Goal: Task Accomplishment & Management: Complete application form

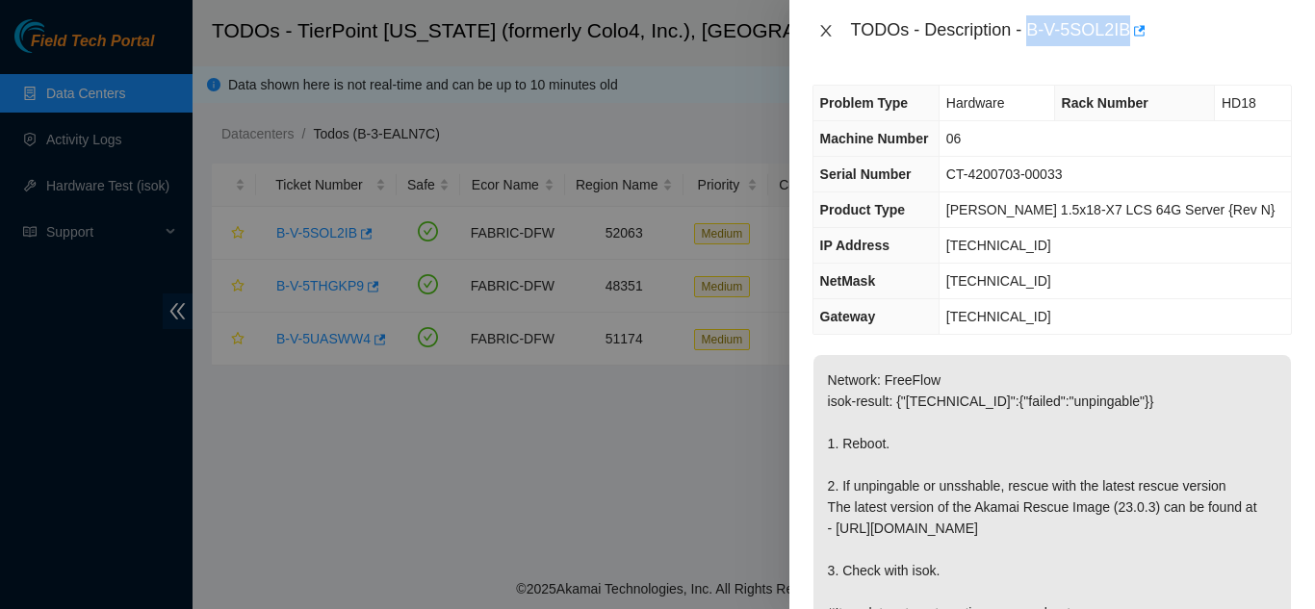
click at [831, 29] on icon "close" at bounding box center [825, 30] width 15 height 15
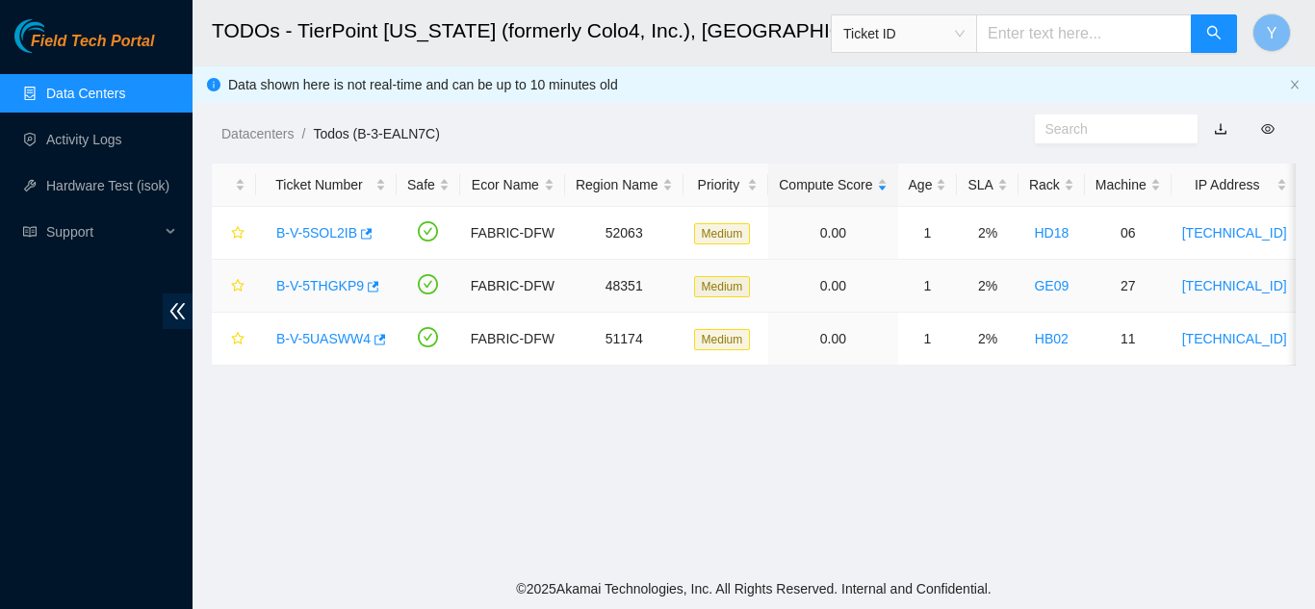
click at [336, 285] on link "B-V-5THGKP9" at bounding box center [320, 285] width 88 height 15
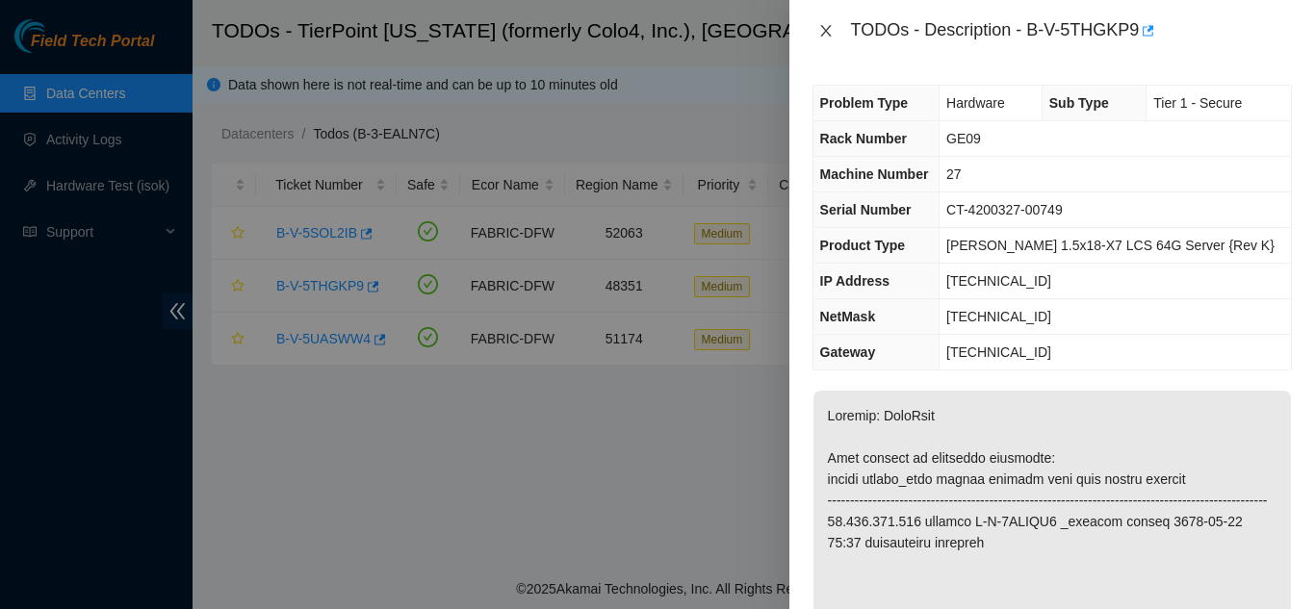
click at [822, 32] on icon "close" at bounding box center [825, 30] width 15 height 15
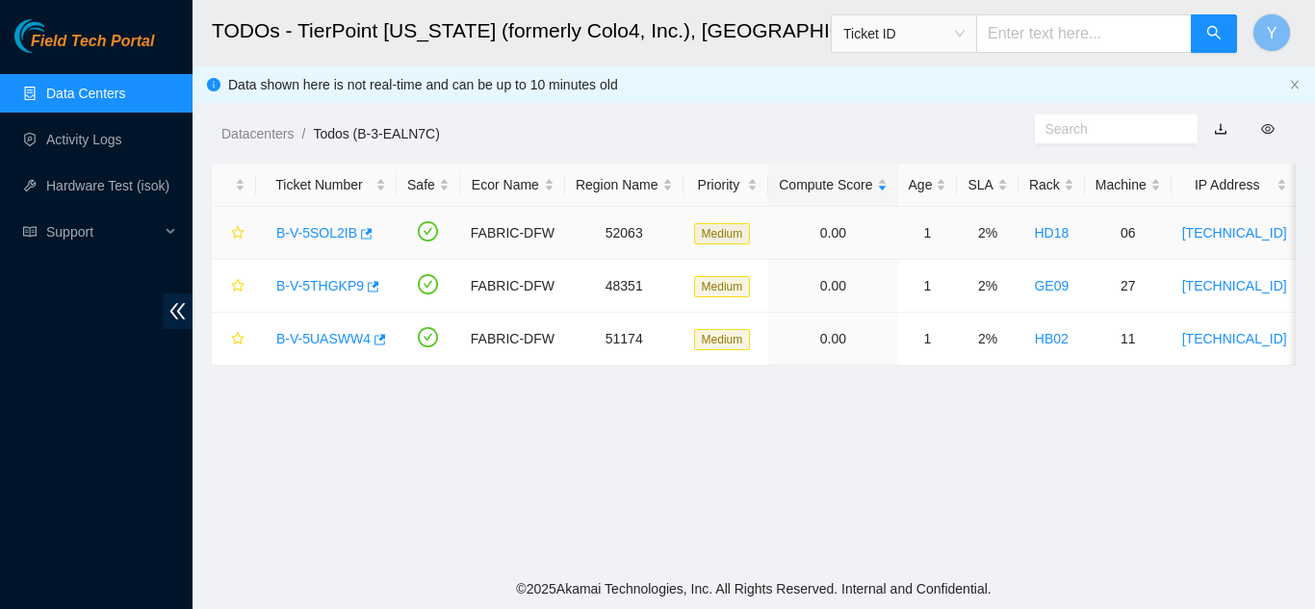
click at [319, 228] on link "B-V-5SOL2IB" at bounding box center [316, 232] width 81 height 15
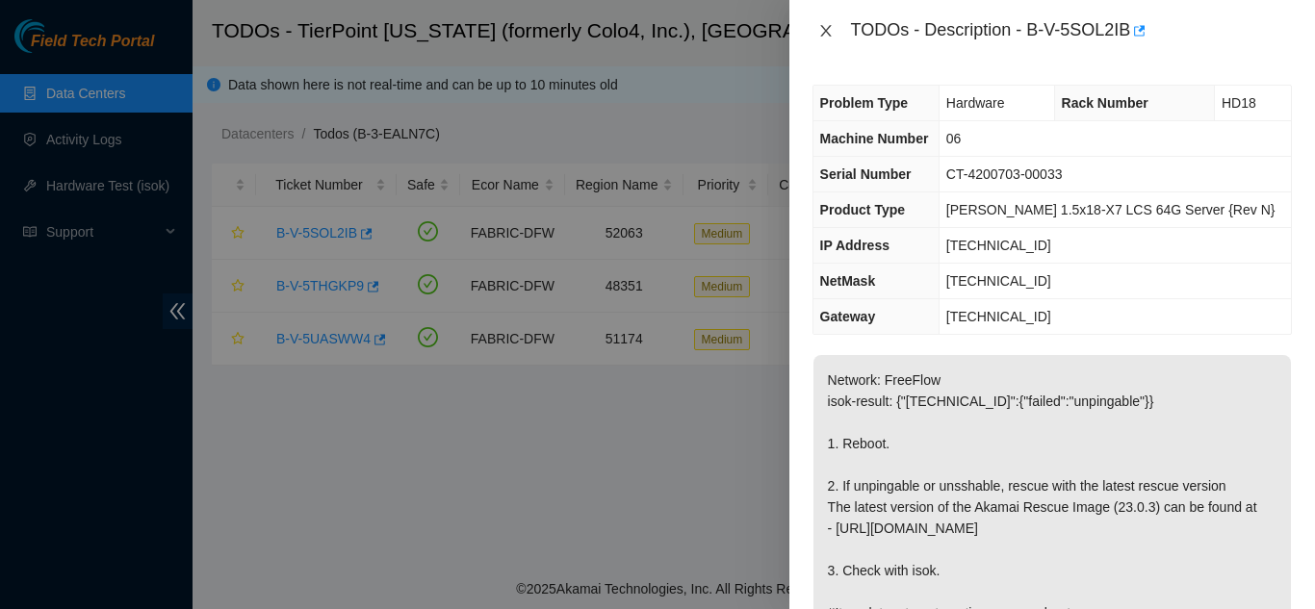
click at [822, 30] on icon "close" at bounding box center [825, 30] width 15 height 15
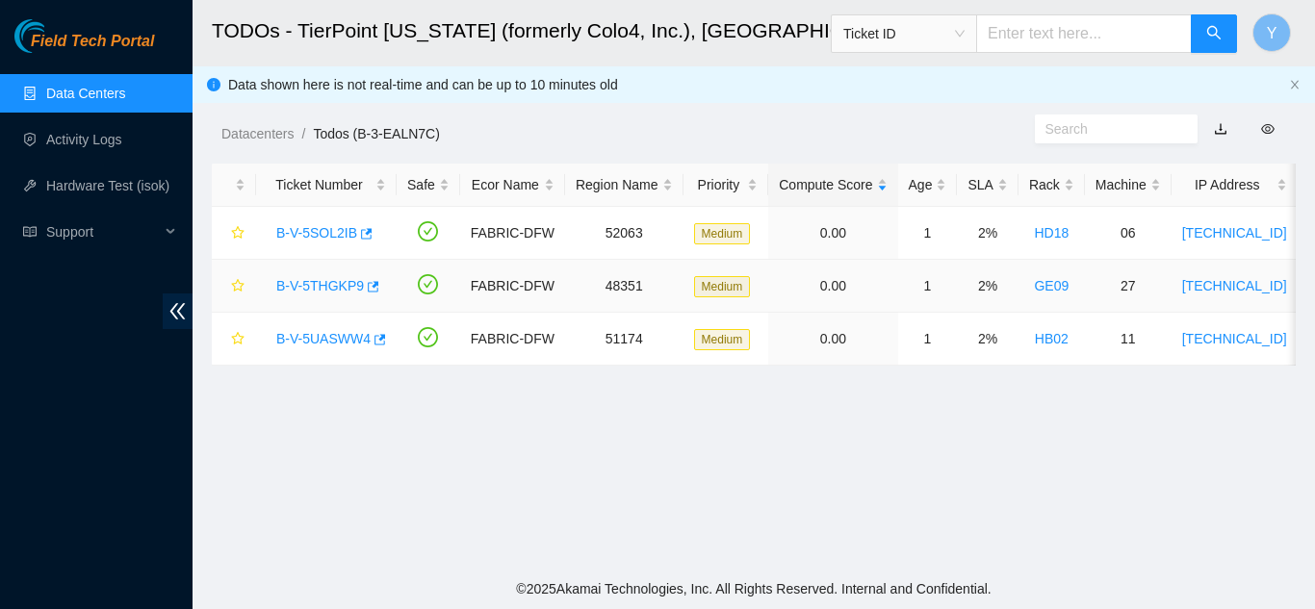
click at [331, 282] on link "B-V-5THGKP9" at bounding box center [320, 285] width 88 height 15
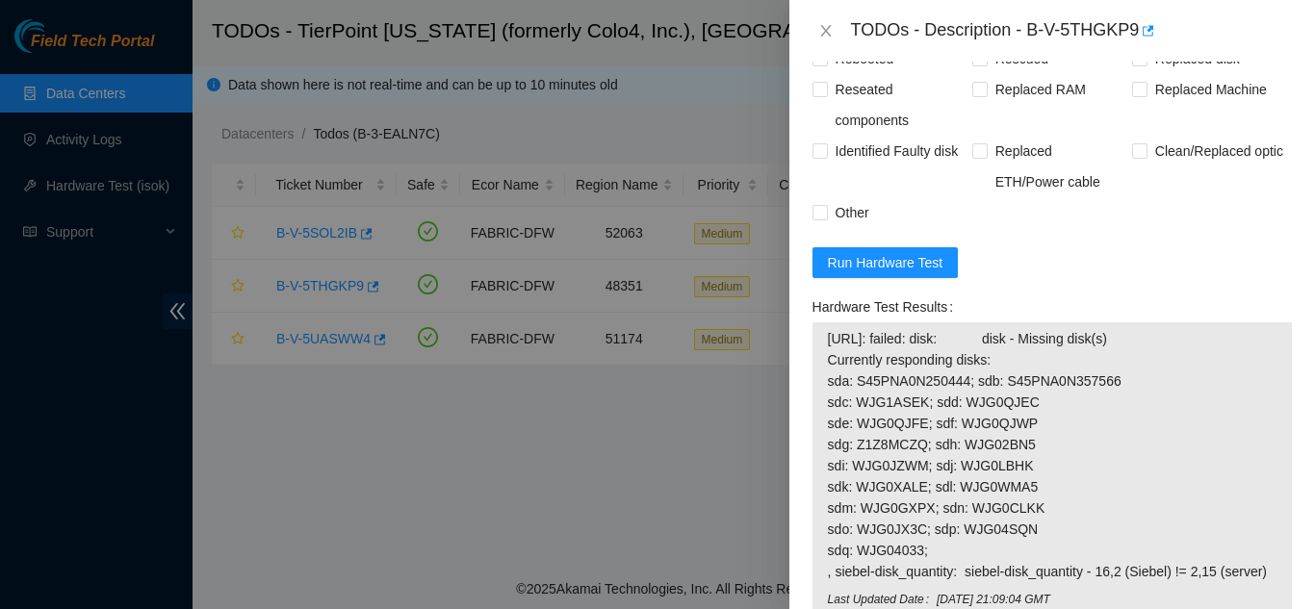
scroll to position [1636, 0]
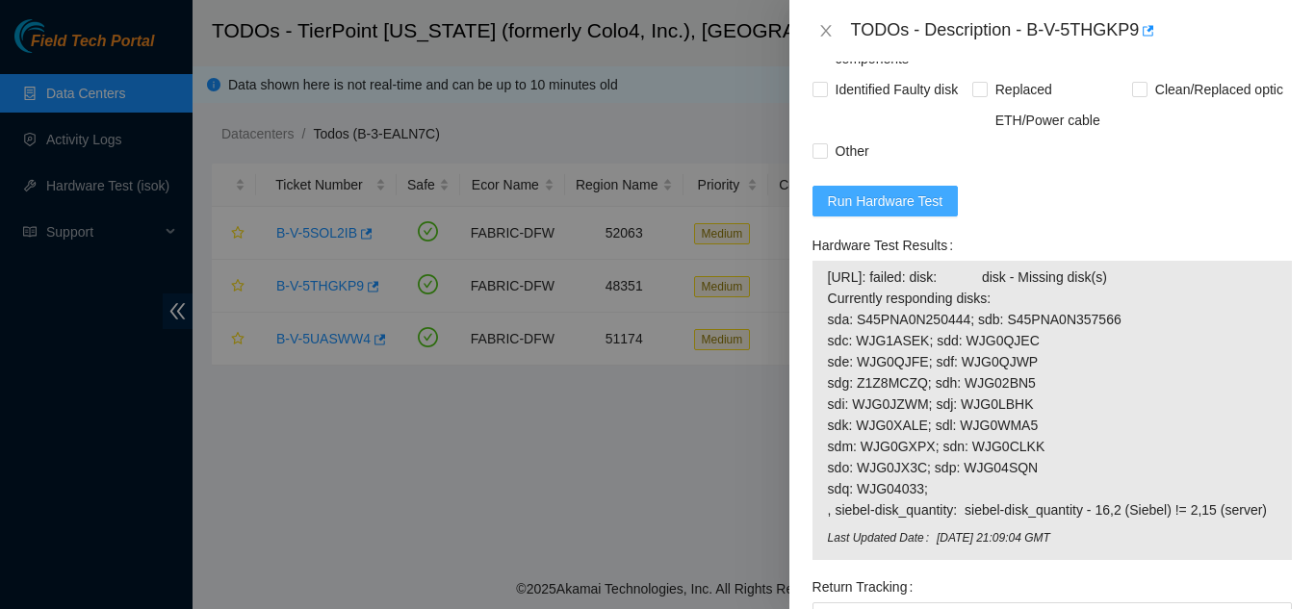
click at [881, 212] on span "Run Hardware Test" at bounding box center [885, 201] width 115 height 21
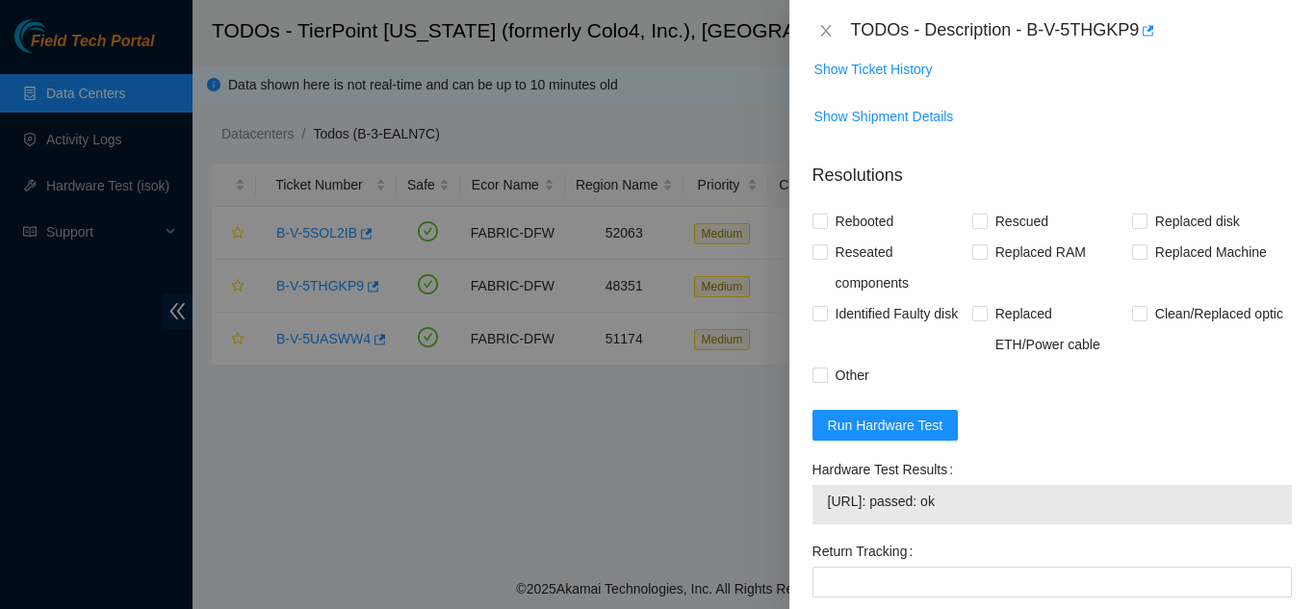
scroll to position [1540, 0]
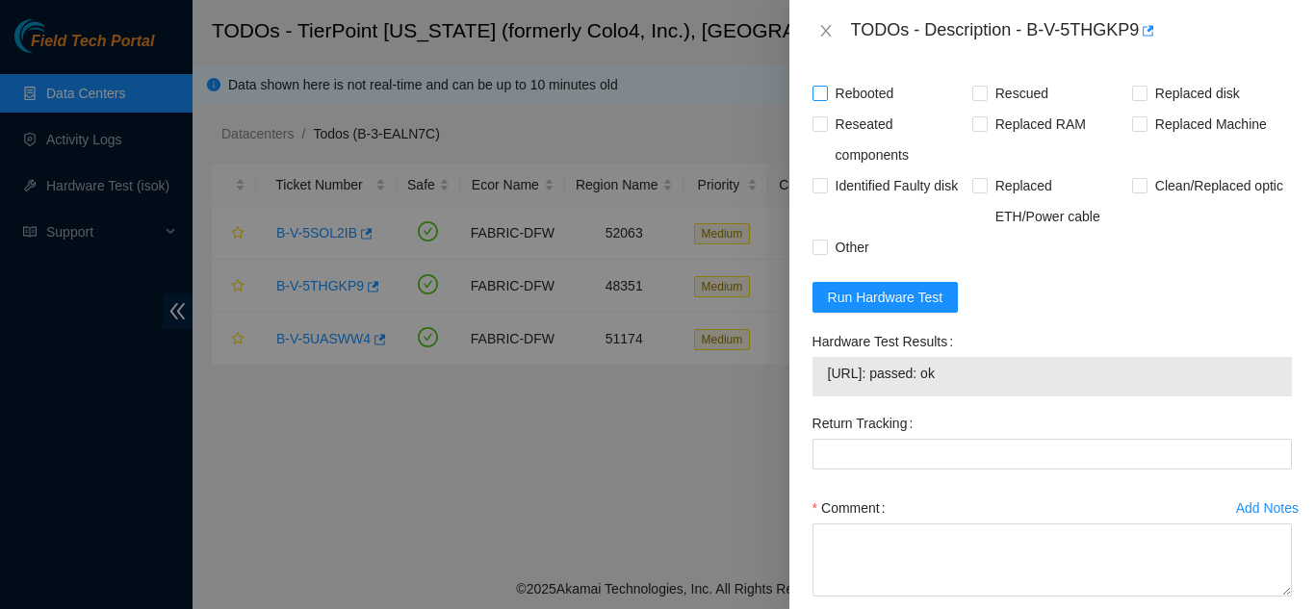
click at [815, 99] on input "Rebooted" at bounding box center [818, 92] width 13 height 13
checkbox input "true"
click at [972, 99] on input "Rescued" at bounding box center [978, 92] width 13 height 13
checkbox input "true"
click at [1132, 99] on input "Replaced disk" at bounding box center [1138, 92] width 13 height 13
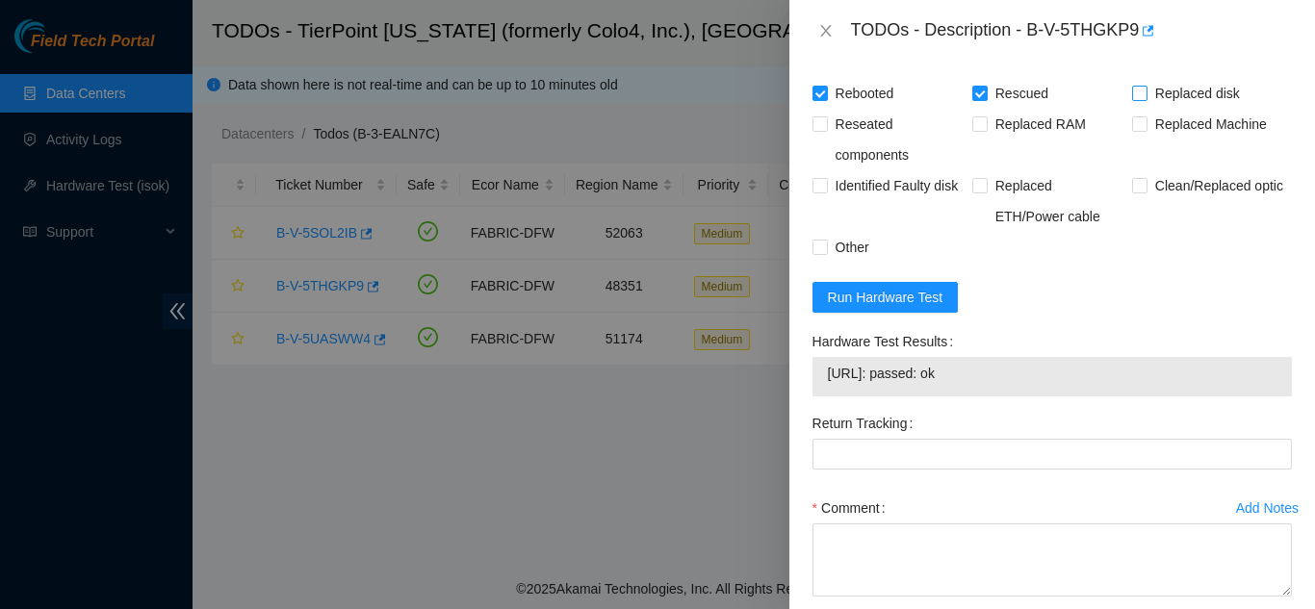
checkbox input "true"
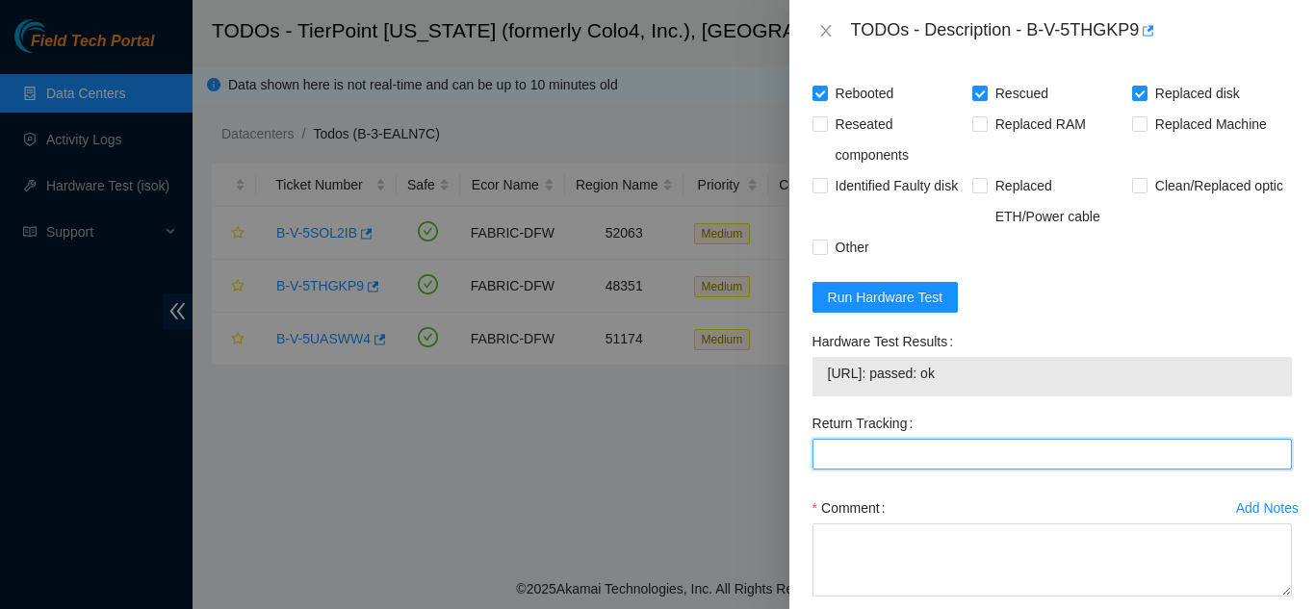
click at [857, 470] on Tracking "Return Tracking" at bounding box center [1051, 454] width 479 height 31
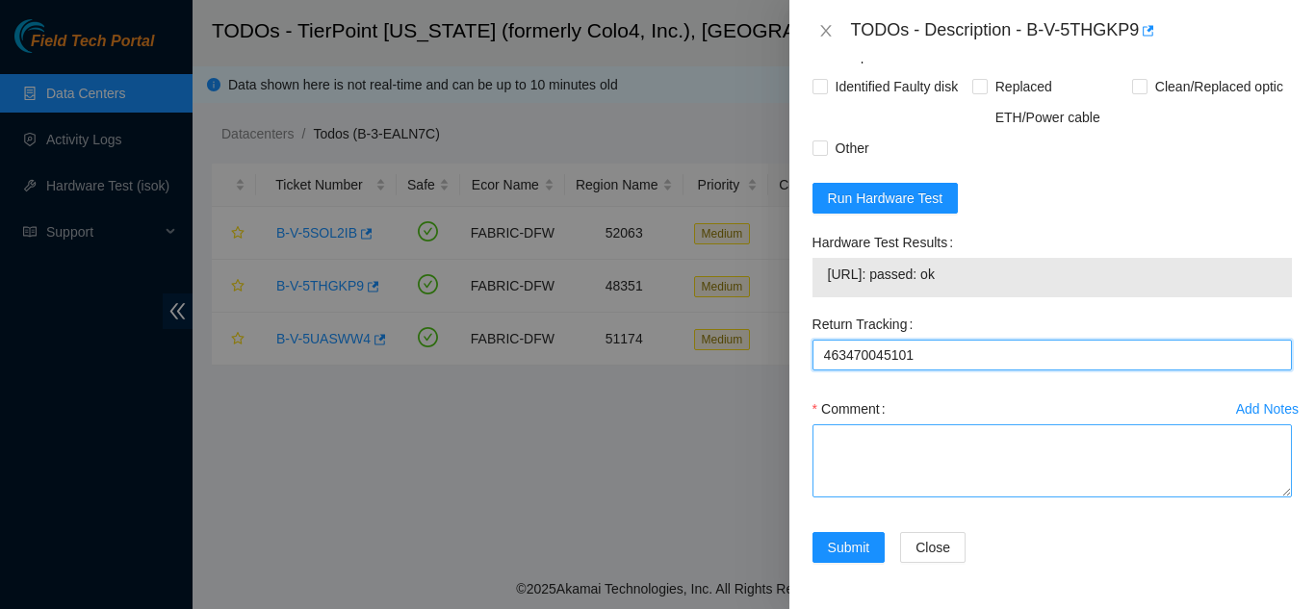
scroll to position [1660, 0]
type Tracking "463470045101"
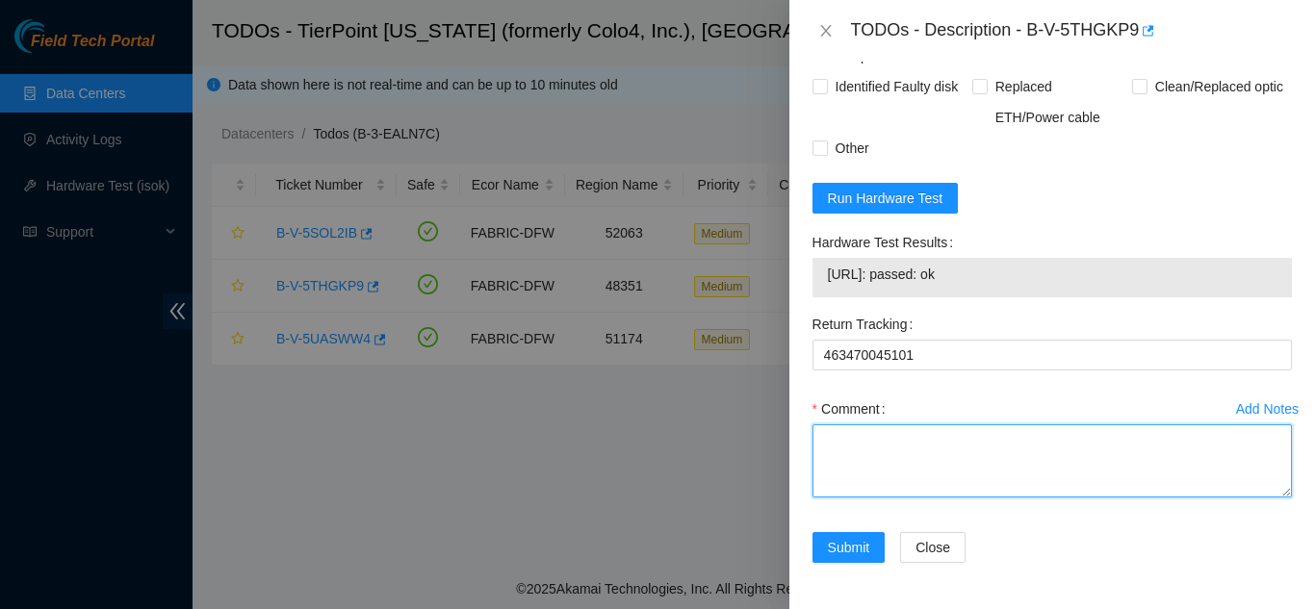
click at [887, 447] on textarea "Comment" at bounding box center [1051, 460] width 479 height 73
paste textarea "Shut down machine properly, located faulty disk and replaced with new disk (S/N…"
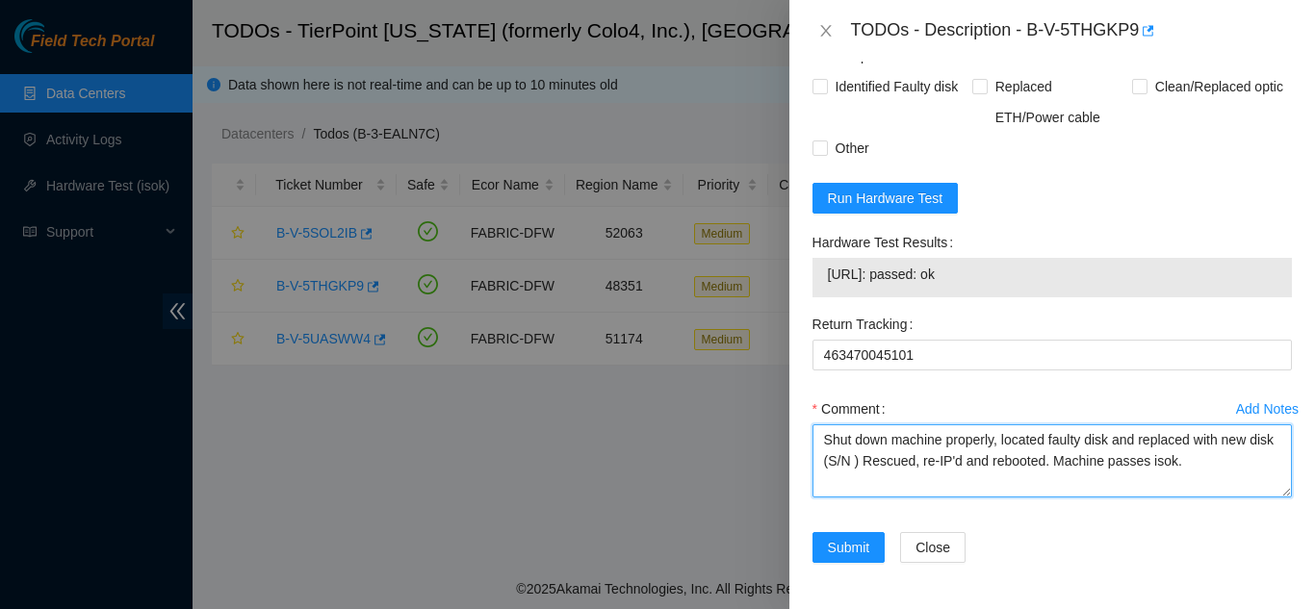
click at [881, 461] on textarea "Shut down machine properly, located faulty disk and replaced with new disk (S/N…" at bounding box center [1051, 460] width 479 height 73
paste textarea "WCCC135JHTFZX"
type textarea "Shut down machine properly, located faulty disk and replaced with new disk (WCC…"
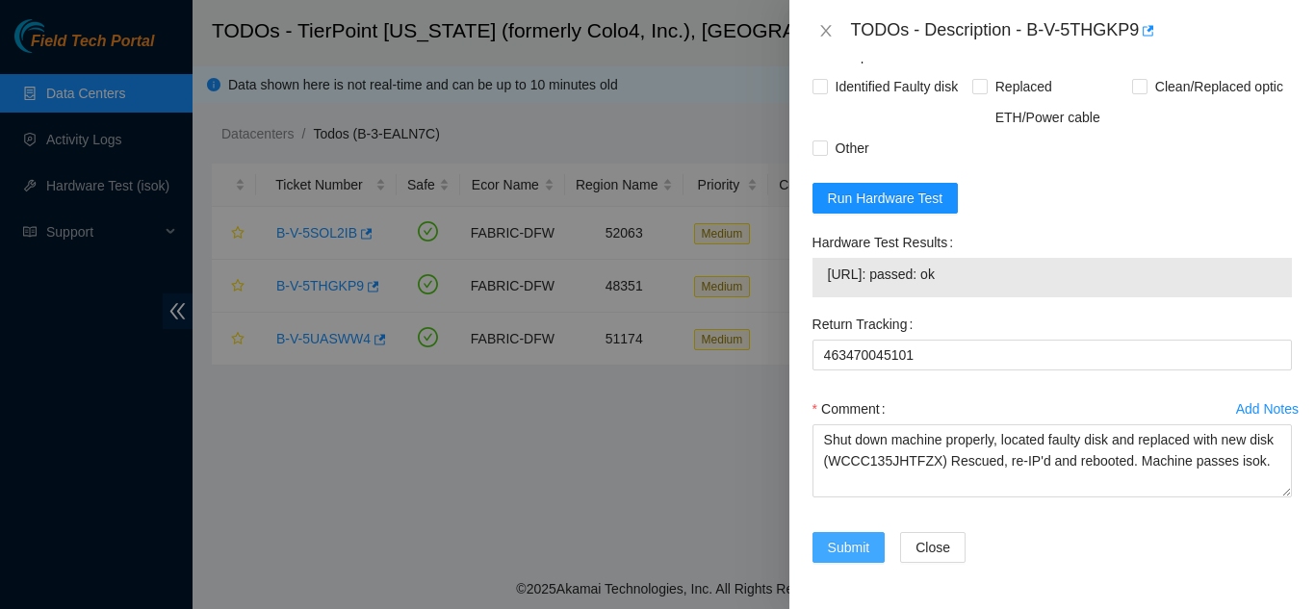
click at [846, 546] on span "Submit" at bounding box center [849, 547] width 42 height 21
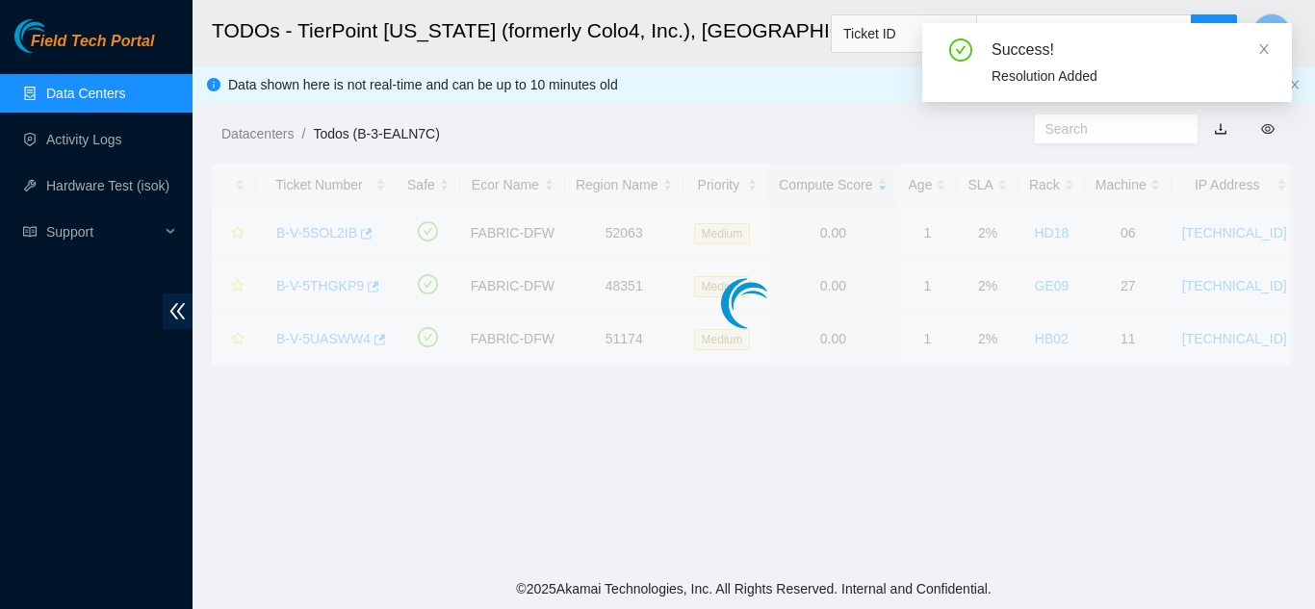
scroll to position [590, 0]
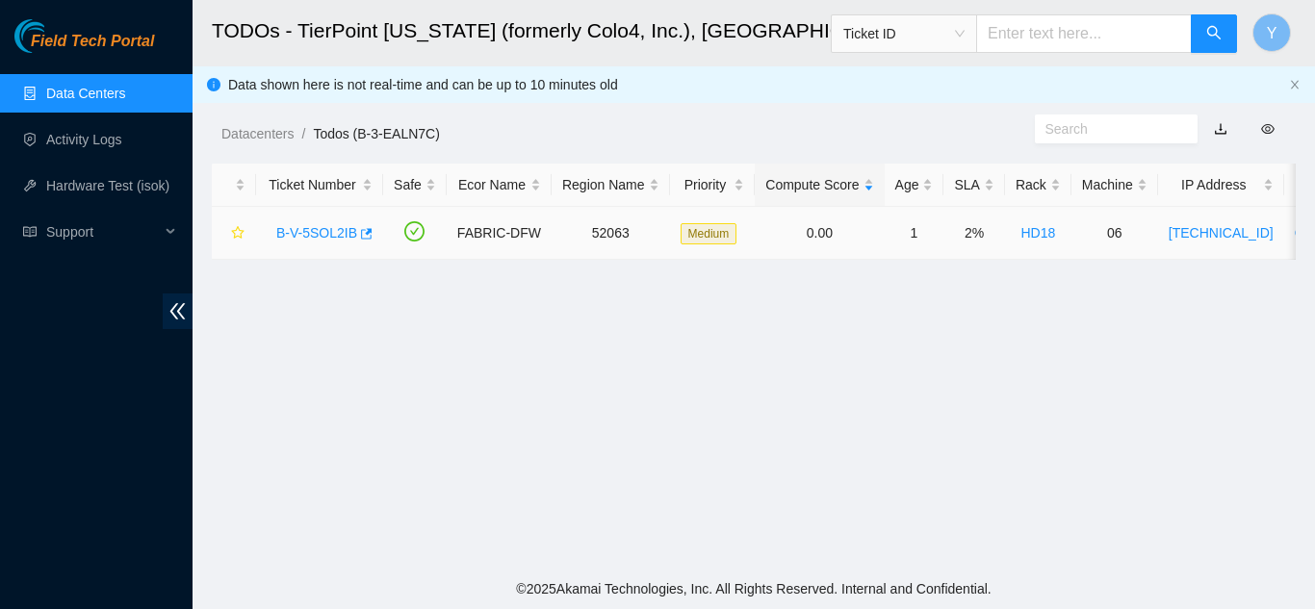
click at [315, 229] on link "B-V-5SOL2IB" at bounding box center [316, 232] width 81 height 15
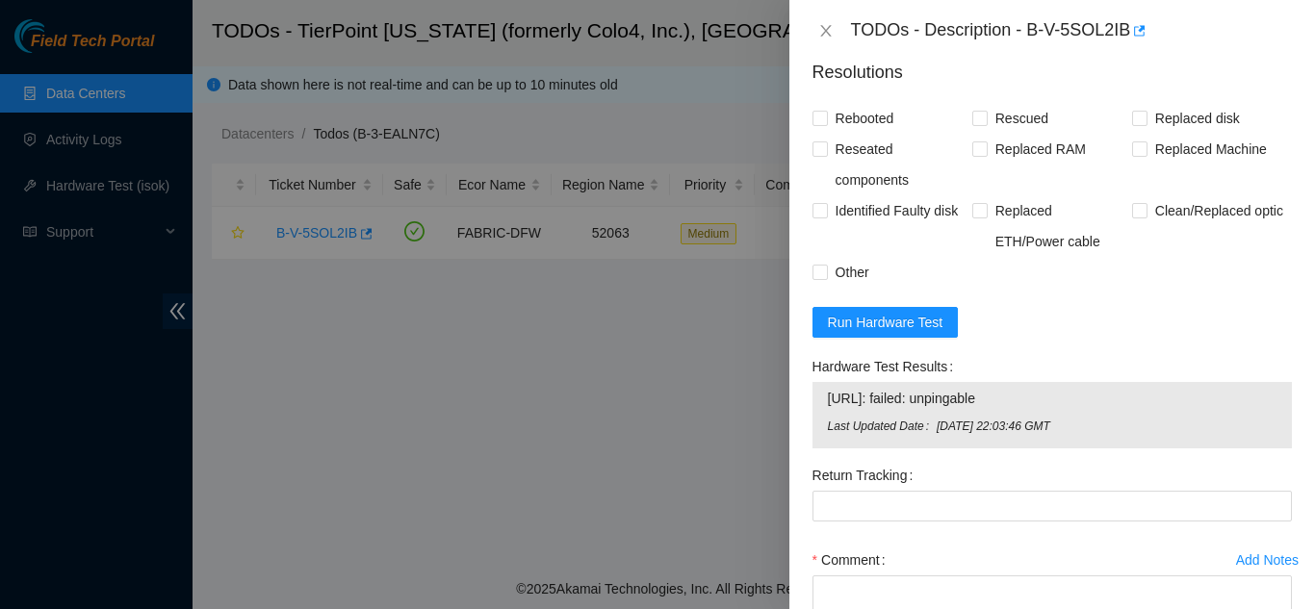
scroll to position [868, 0]
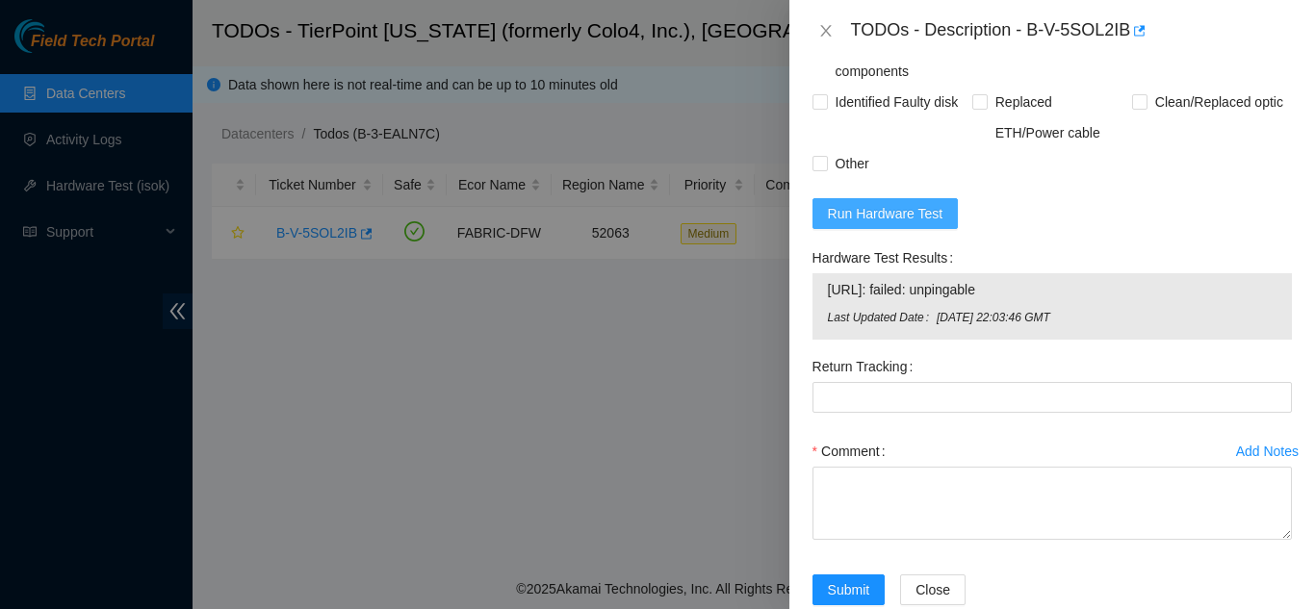
click at [881, 203] on span "Run Hardware Test" at bounding box center [885, 213] width 115 height 21
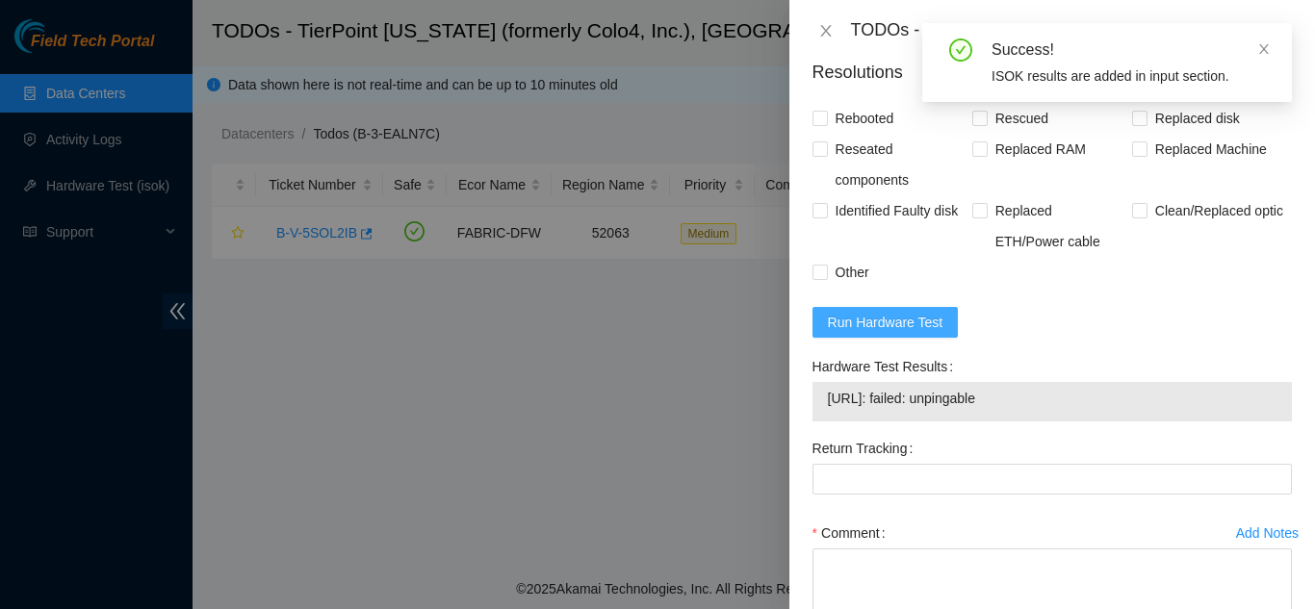
scroll to position [841, 0]
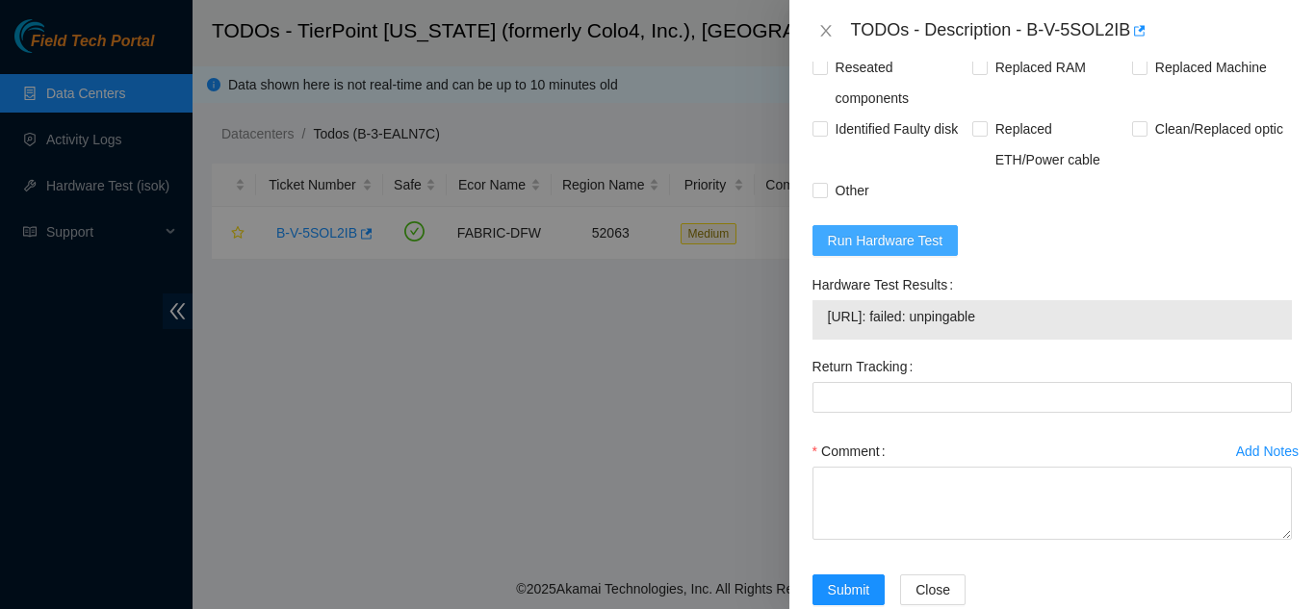
click at [880, 230] on span "Run Hardware Test" at bounding box center [885, 240] width 115 height 21
click at [872, 230] on span "Run Hardware Test" at bounding box center [885, 240] width 115 height 21
click at [922, 230] on span "Run Hardware Test" at bounding box center [885, 240] width 115 height 21
drag, startPoint x: 923, startPoint y: 202, endPoint x: 942, endPoint y: 200, distance: 19.3
click at [942, 225] on button "Run Hardware Test" at bounding box center [885, 240] width 146 height 31
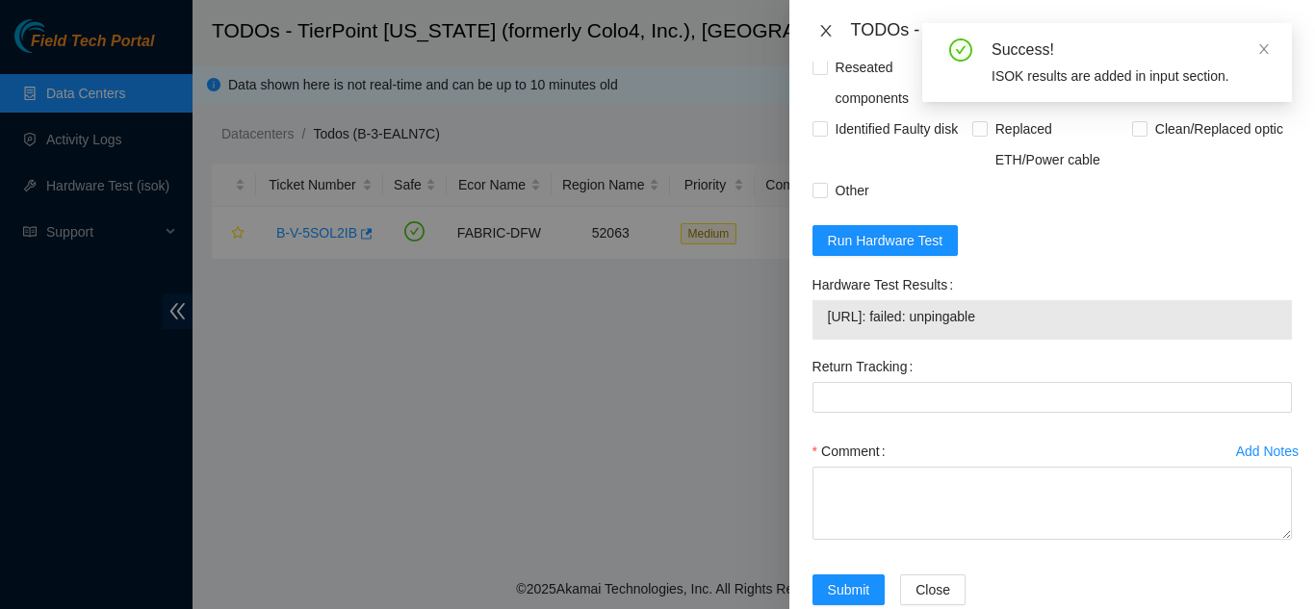
click at [826, 29] on icon "close" at bounding box center [825, 30] width 15 height 15
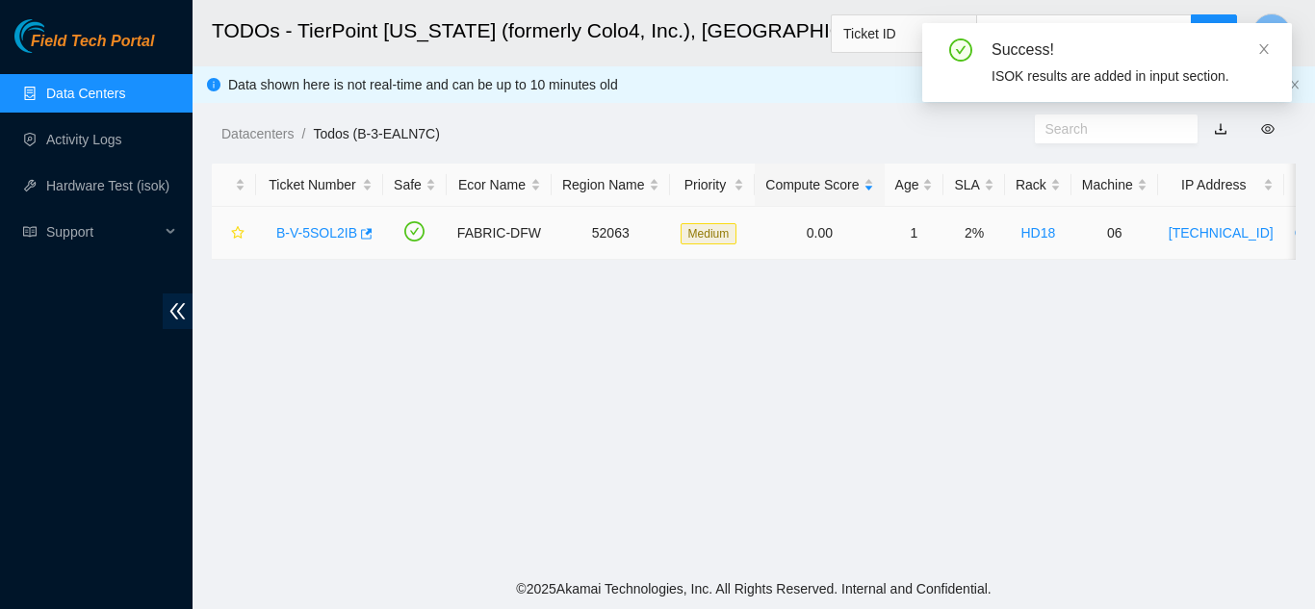
scroll to position [590, 0]
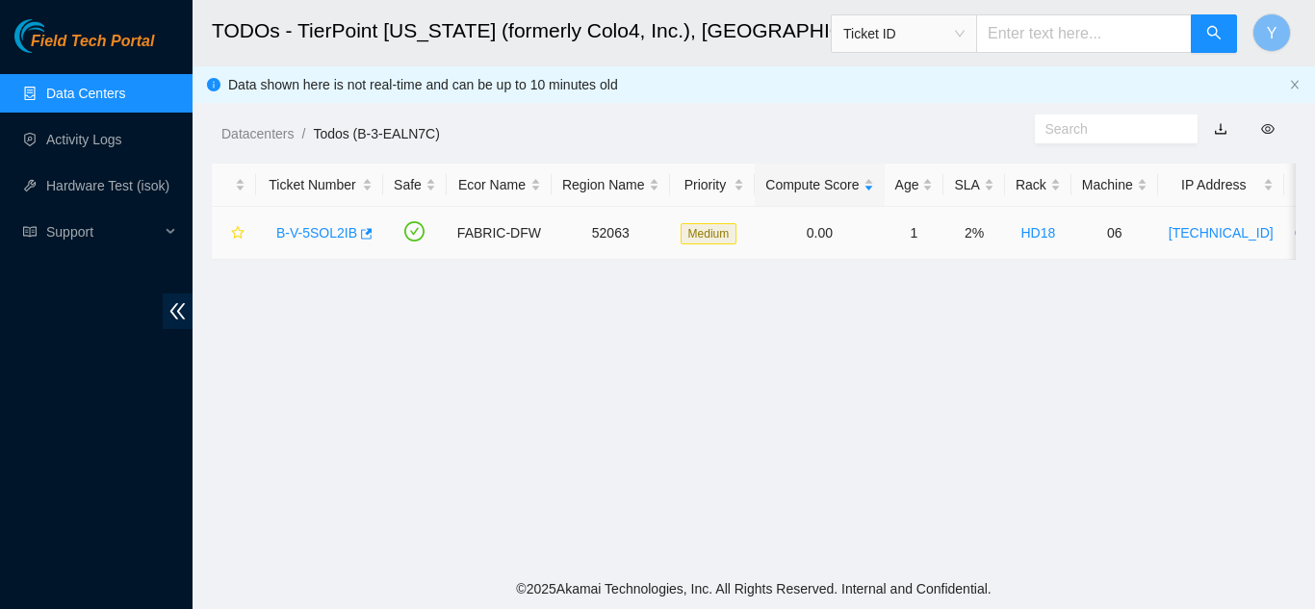
click at [322, 235] on link "B-V-5SOL2IB" at bounding box center [316, 232] width 81 height 15
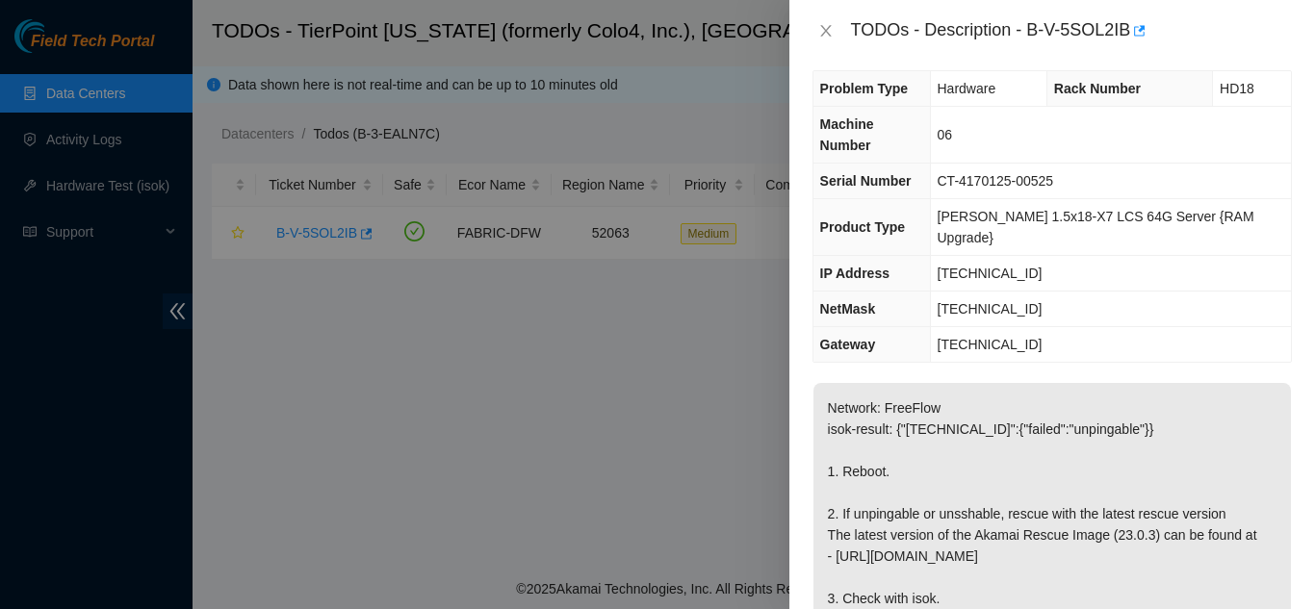
scroll to position [0, 0]
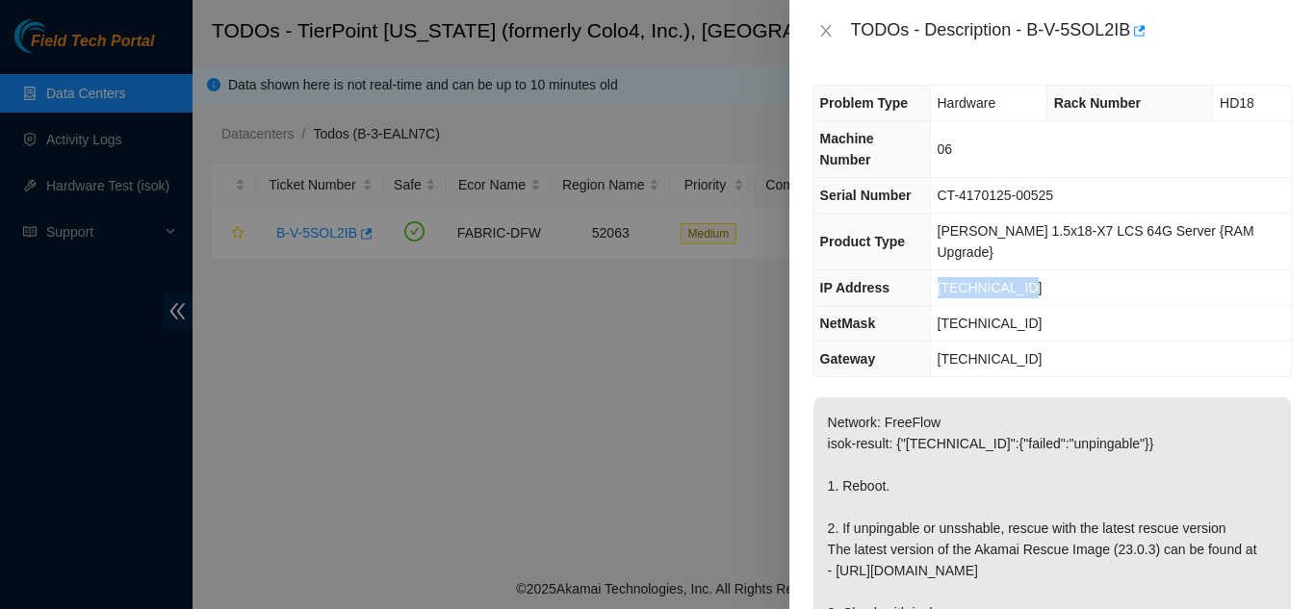
drag, startPoint x: 1039, startPoint y: 244, endPoint x: 959, endPoint y: 253, distance: 81.4
click at [959, 270] on td "[TECHNICAL_ID]" at bounding box center [1110, 288] width 361 height 36
copy span "[TECHNICAL_ID]"
click at [825, 30] on icon "close" at bounding box center [825, 31] width 11 height 12
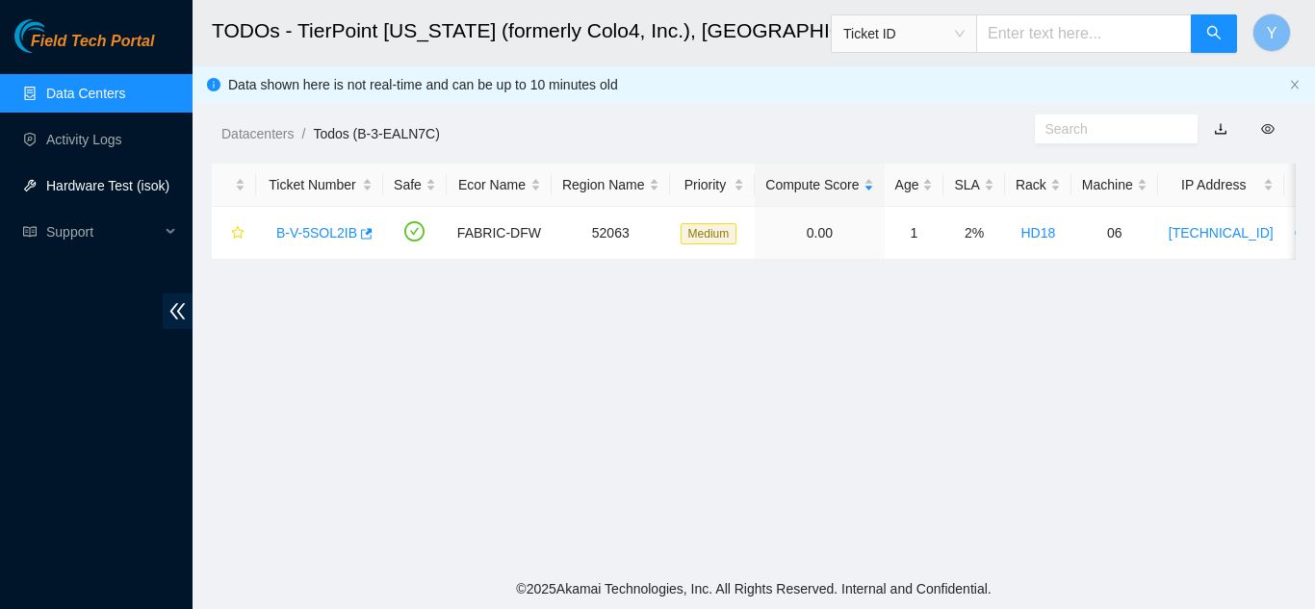
click at [110, 188] on link "Hardware Test (isok)" at bounding box center [107, 185] width 123 height 15
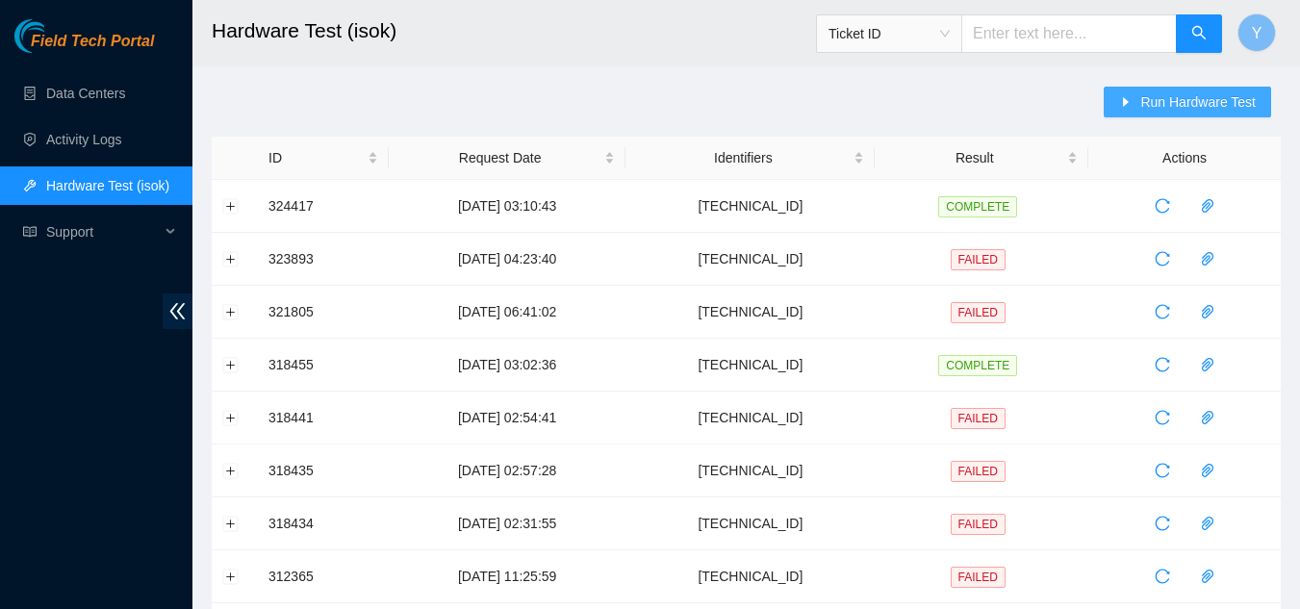
click at [1160, 107] on span "Run Hardware Test" at bounding box center [1198, 101] width 115 height 21
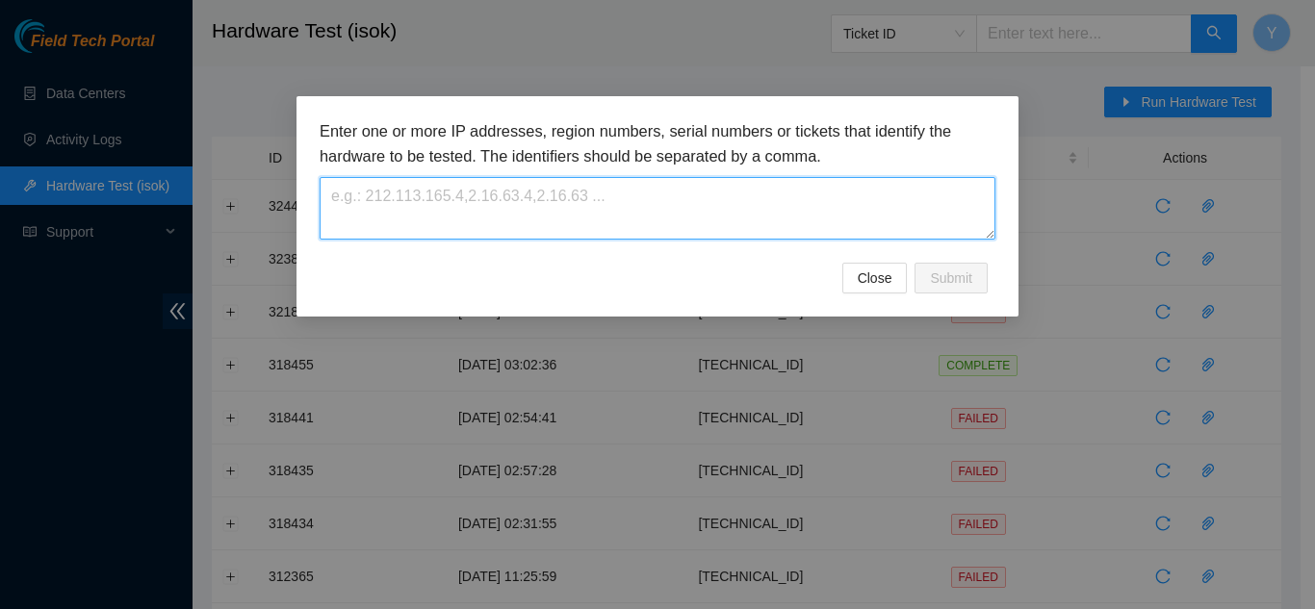
click at [670, 202] on textarea at bounding box center [658, 208] width 676 height 63
paste textarea "[TECHNICAL_ID]"
type textarea "[TECHNICAL_ID]"
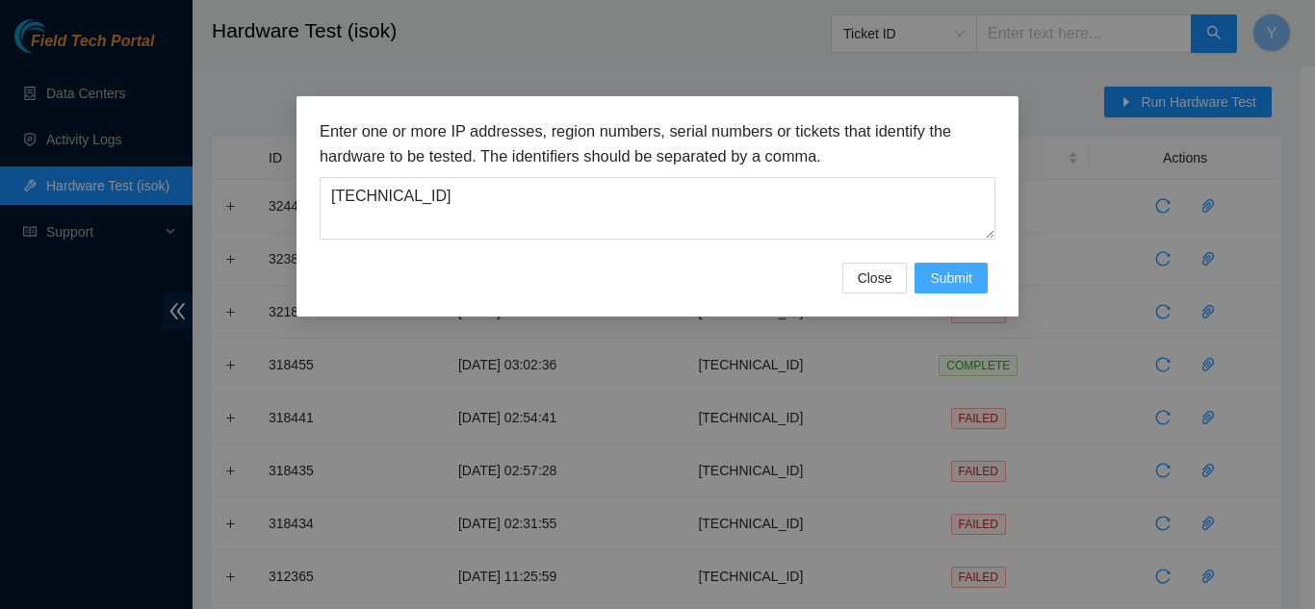
click at [947, 278] on span "Submit" at bounding box center [951, 278] width 42 height 21
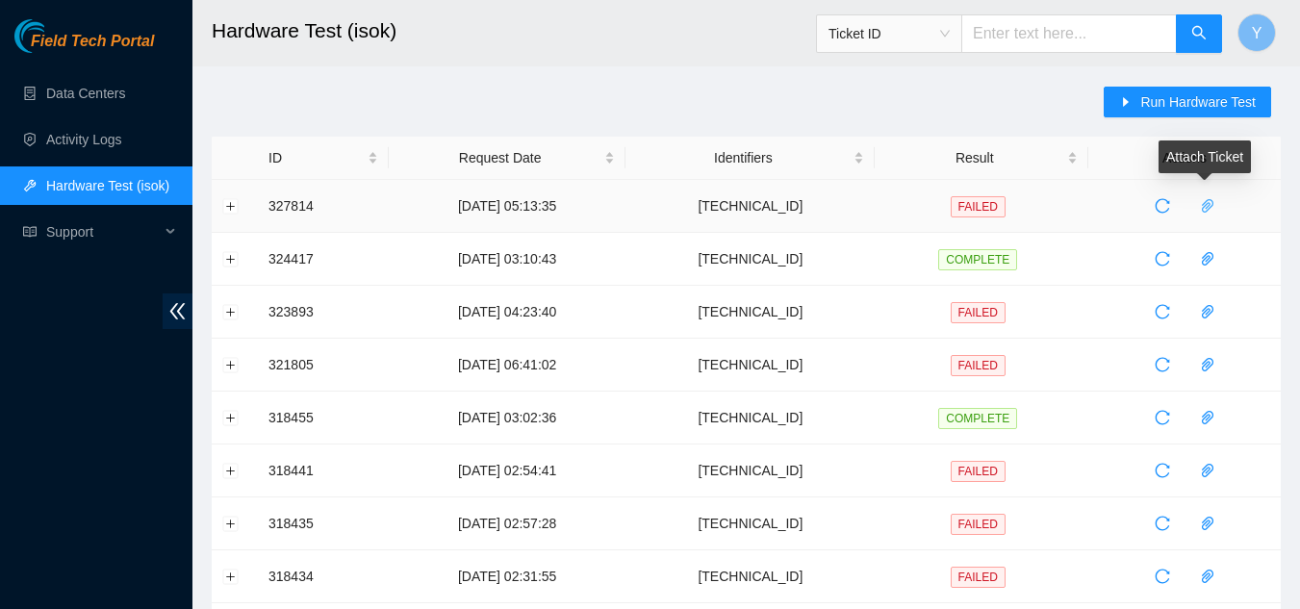
click at [1200, 212] on icon "paper-clip" at bounding box center [1207, 205] width 15 height 15
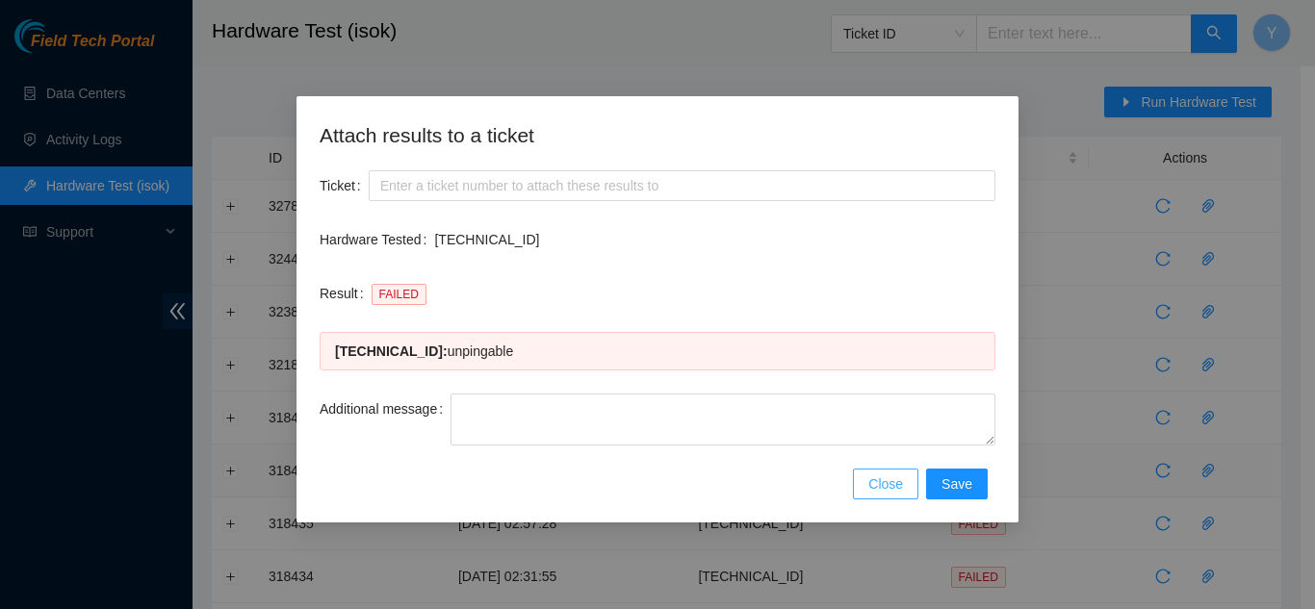
click at [892, 475] on span "Close" at bounding box center [885, 484] width 35 height 21
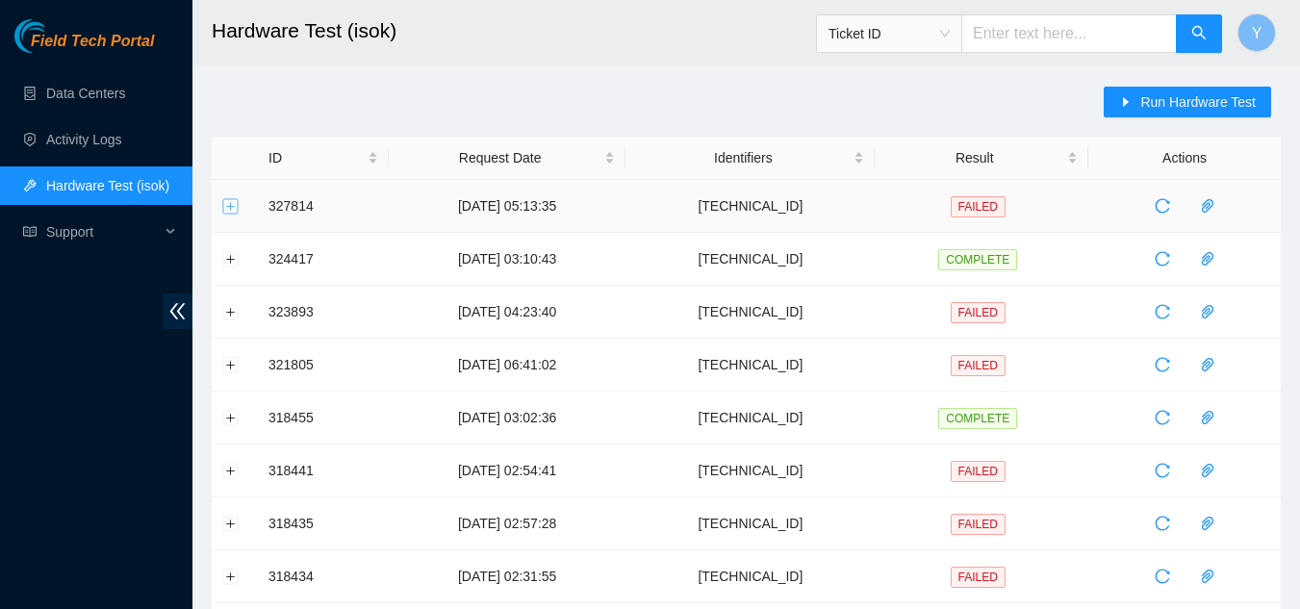
click at [234, 208] on button "Expand row" at bounding box center [230, 205] width 15 height 15
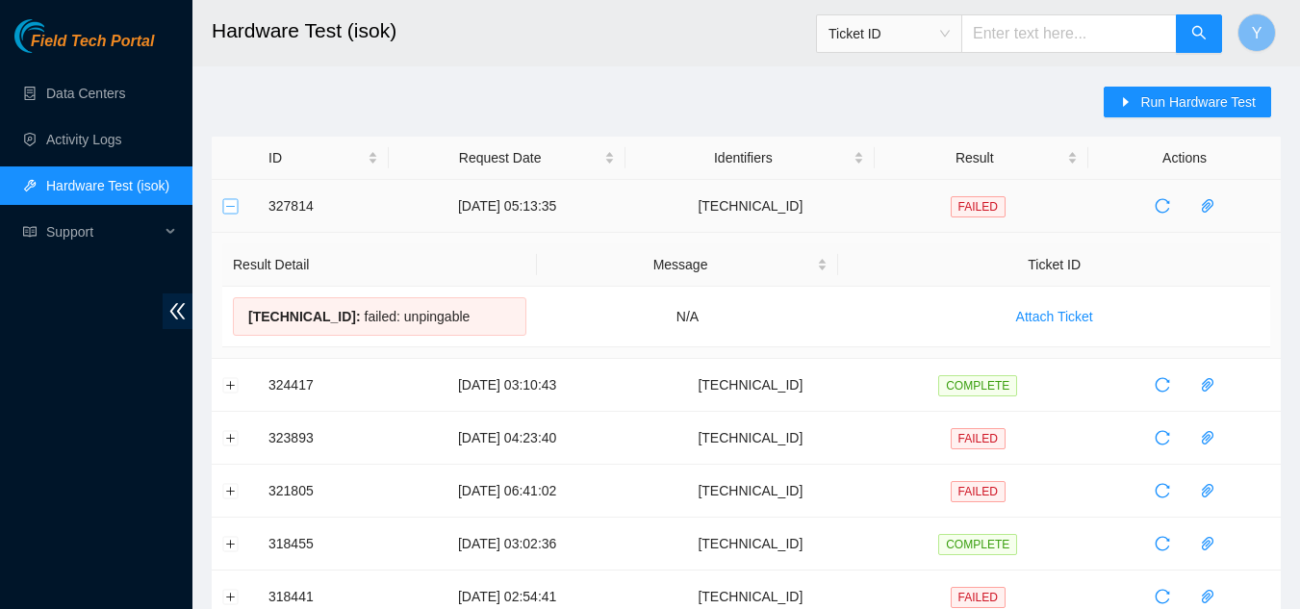
click at [229, 209] on button "Collapse row" at bounding box center [230, 205] width 15 height 15
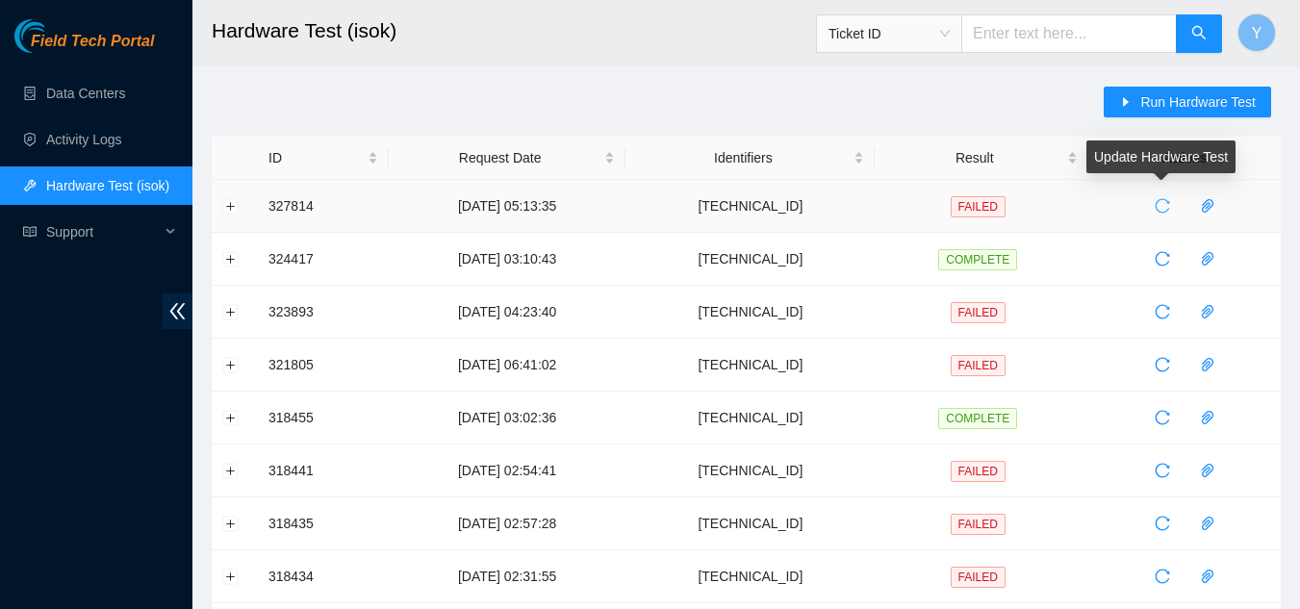
click at [1164, 205] on icon "reload" at bounding box center [1162, 205] width 15 height 15
click at [64, 96] on link "Data Centers" at bounding box center [85, 93] width 79 height 15
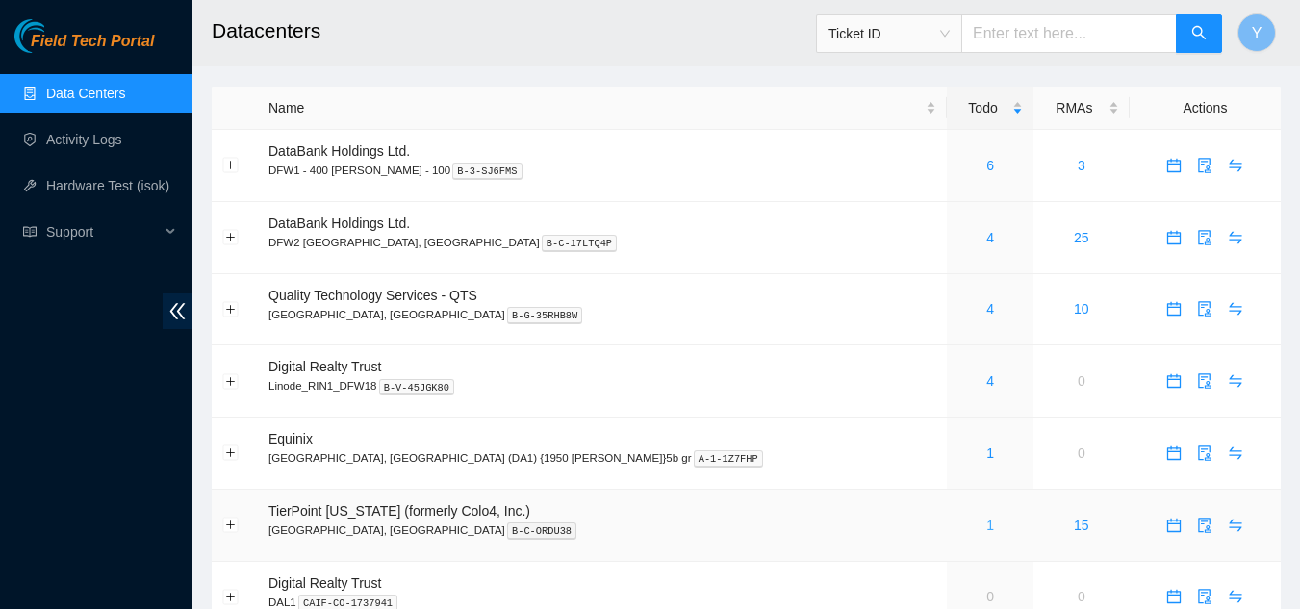
click at [987, 526] on link "1" at bounding box center [991, 525] width 8 height 15
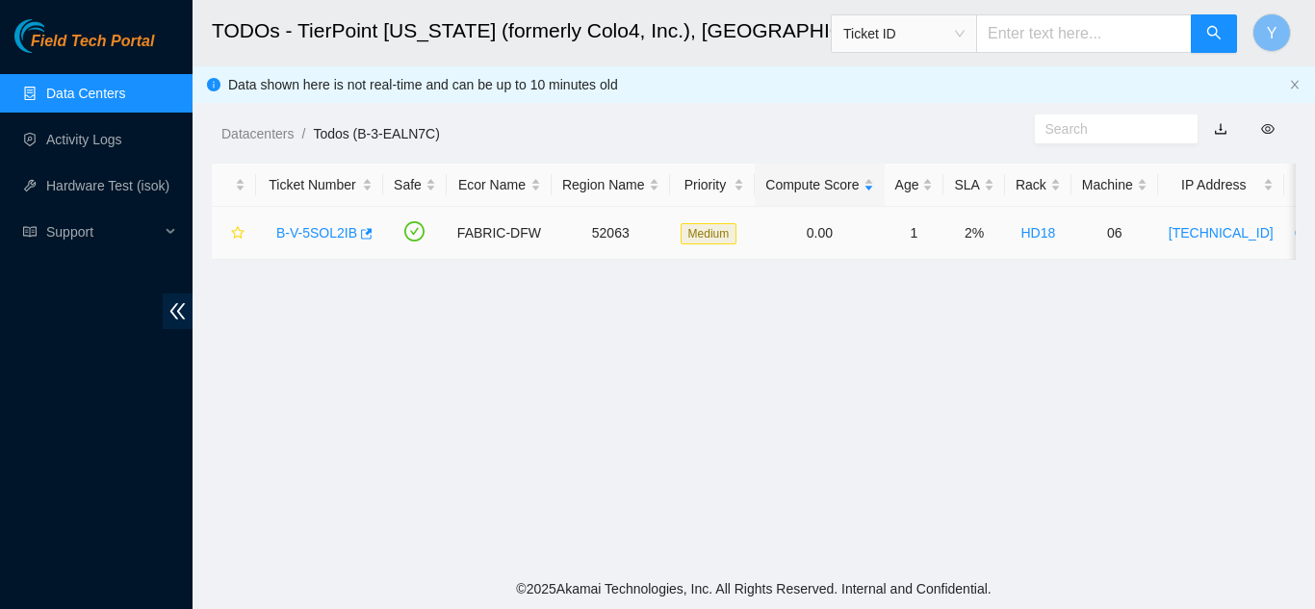
click at [325, 235] on link "B-V-5SOL2IB" at bounding box center [316, 232] width 81 height 15
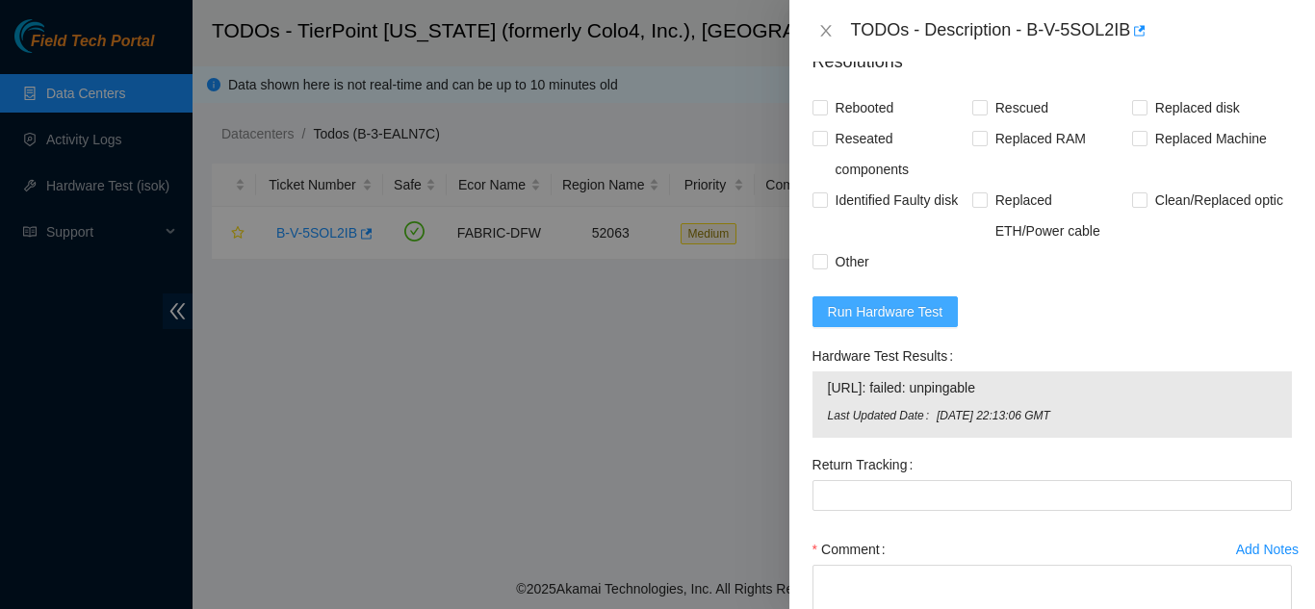
click at [891, 301] on span "Run Hardware Test" at bounding box center [885, 311] width 115 height 21
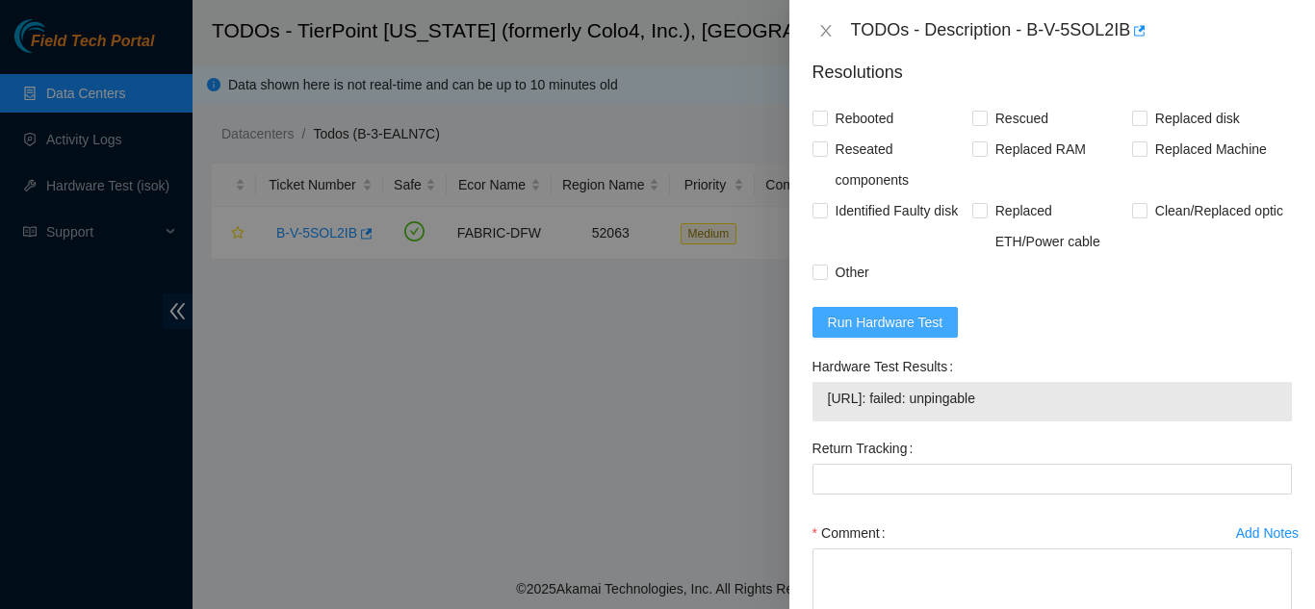
scroll to position [770, 0]
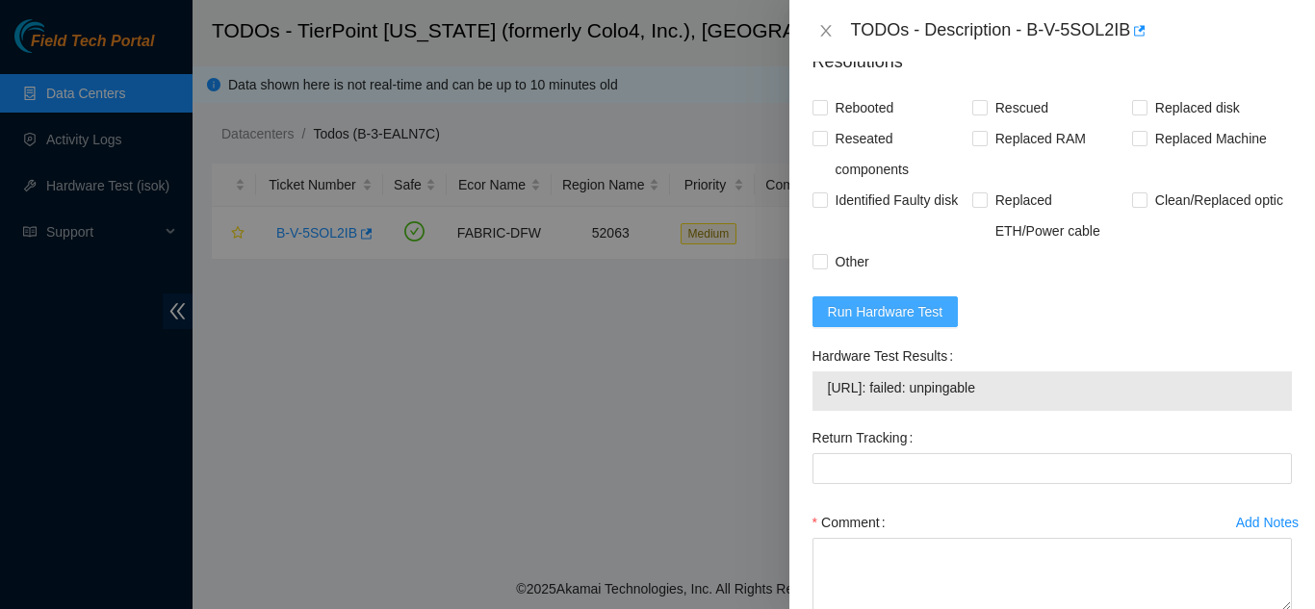
click at [903, 301] on span "Run Hardware Test" at bounding box center [885, 311] width 115 height 21
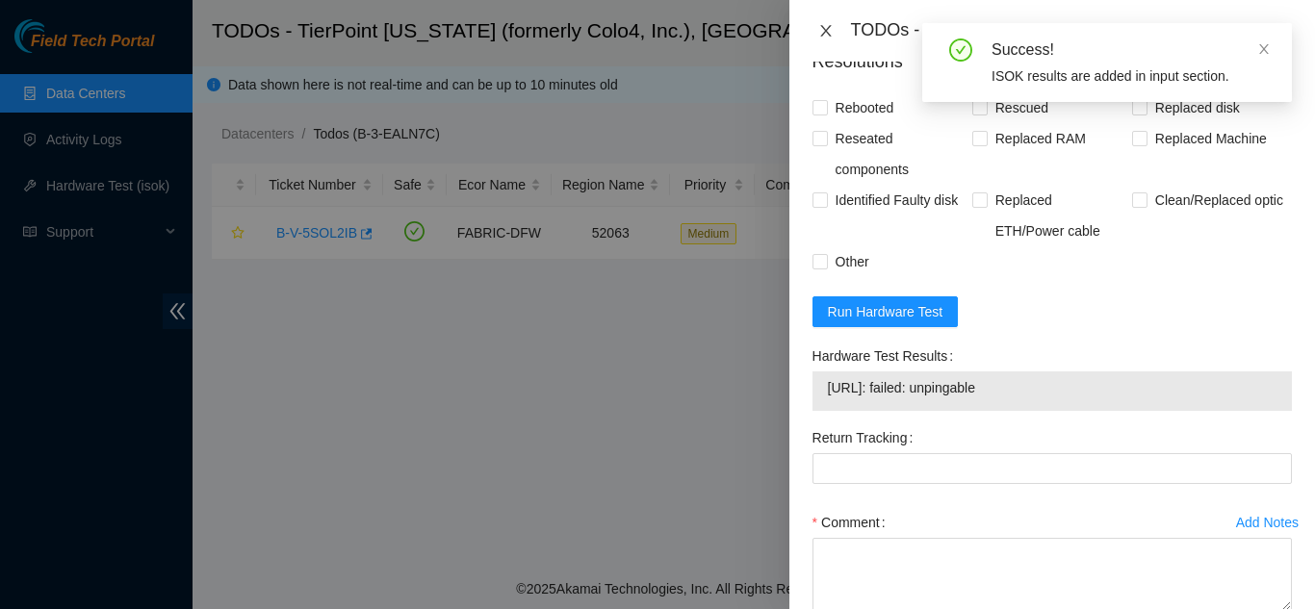
click at [828, 28] on icon "close" at bounding box center [825, 31] width 11 height 12
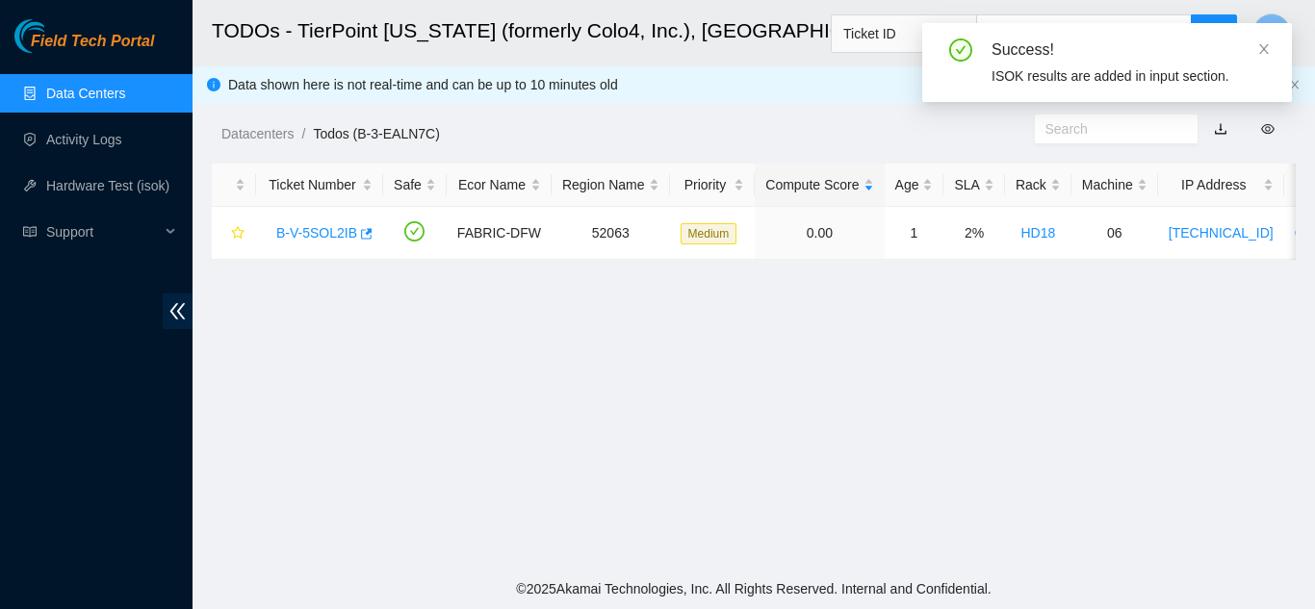
scroll to position [519, 0]
click at [100, 191] on link "Hardware Test (isok)" at bounding box center [107, 185] width 123 height 15
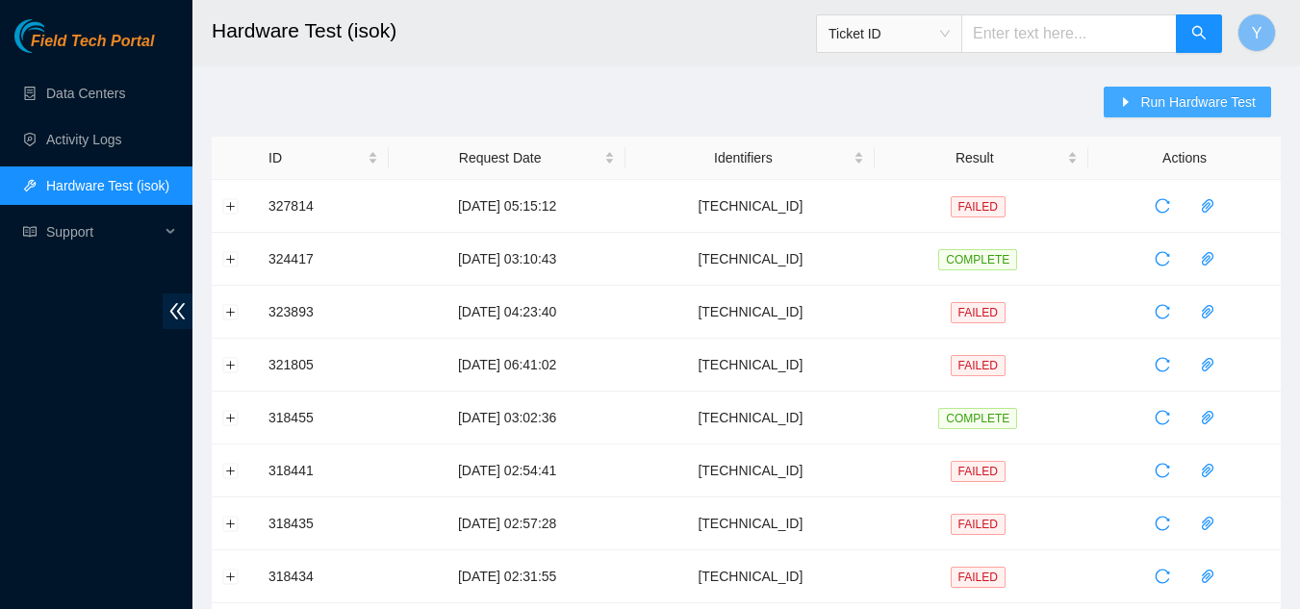
click at [1166, 101] on span "Run Hardware Test" at bounding box center [1198, 101] width 115 height 21
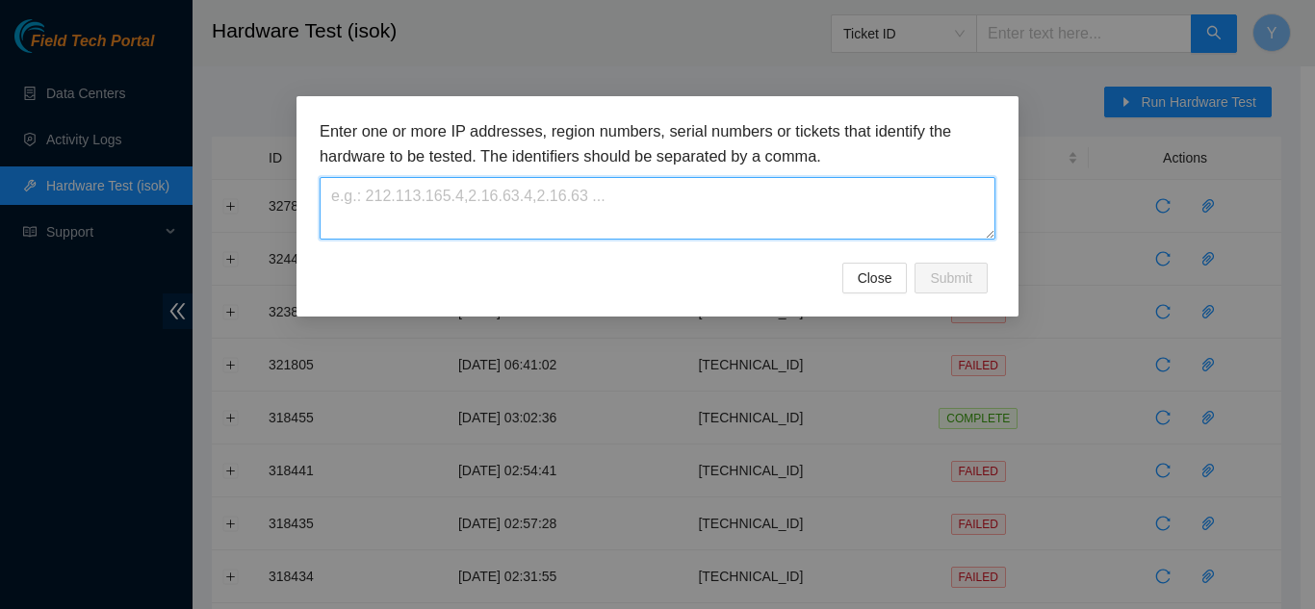
click at [647, 206] on textarea at bounding box center [658, 208] width 676 height 63
paste textarea "[TECHNICAL_ID]"
type textarea "[TECHNICAL_ID]"
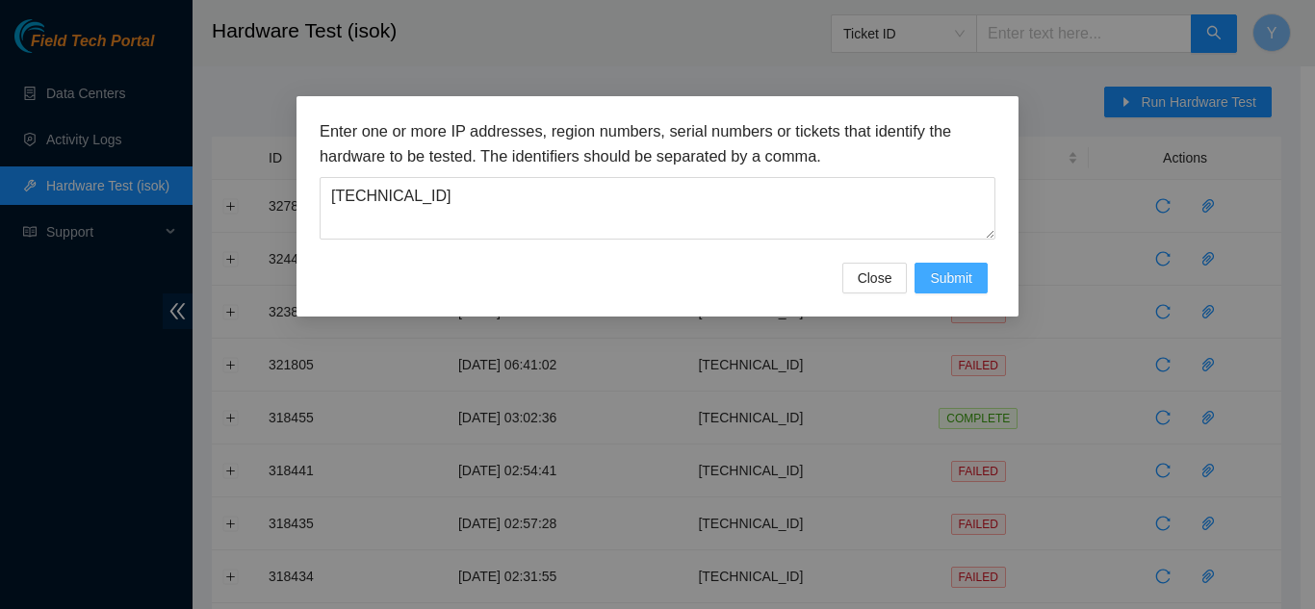
click at [958, 272] on span "Submit" at bounding box center [951, 278] width 42 height 21
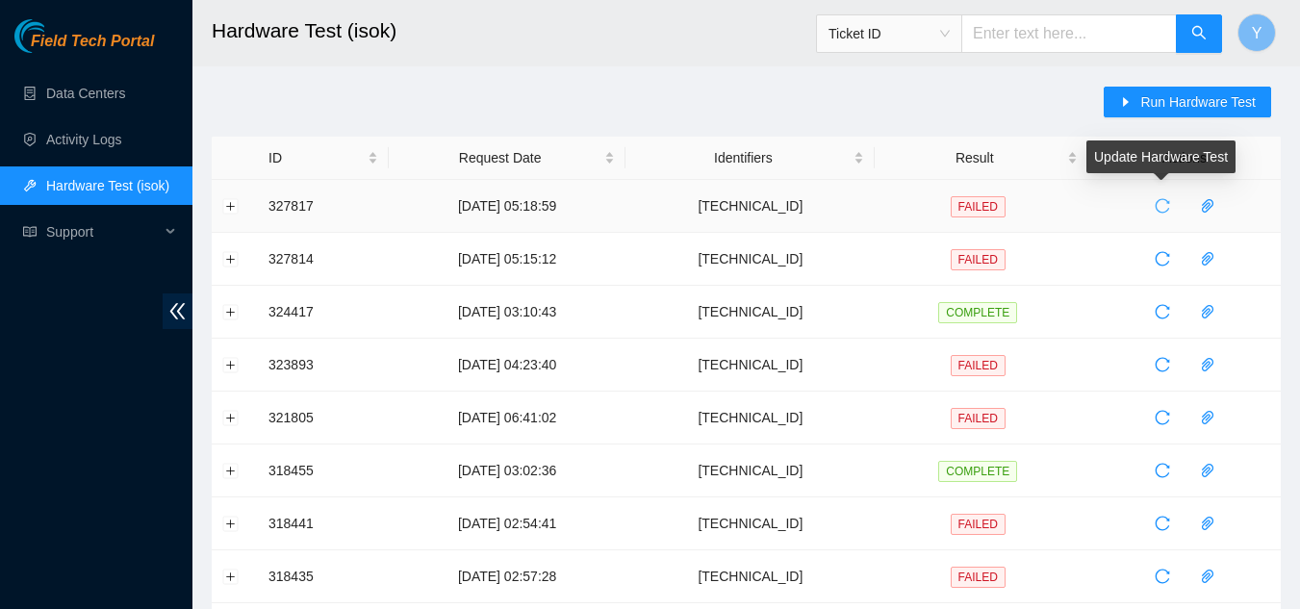
click at [1158, 206] on icon "reload" at bounding box center [1162, 205] width 15 height 15
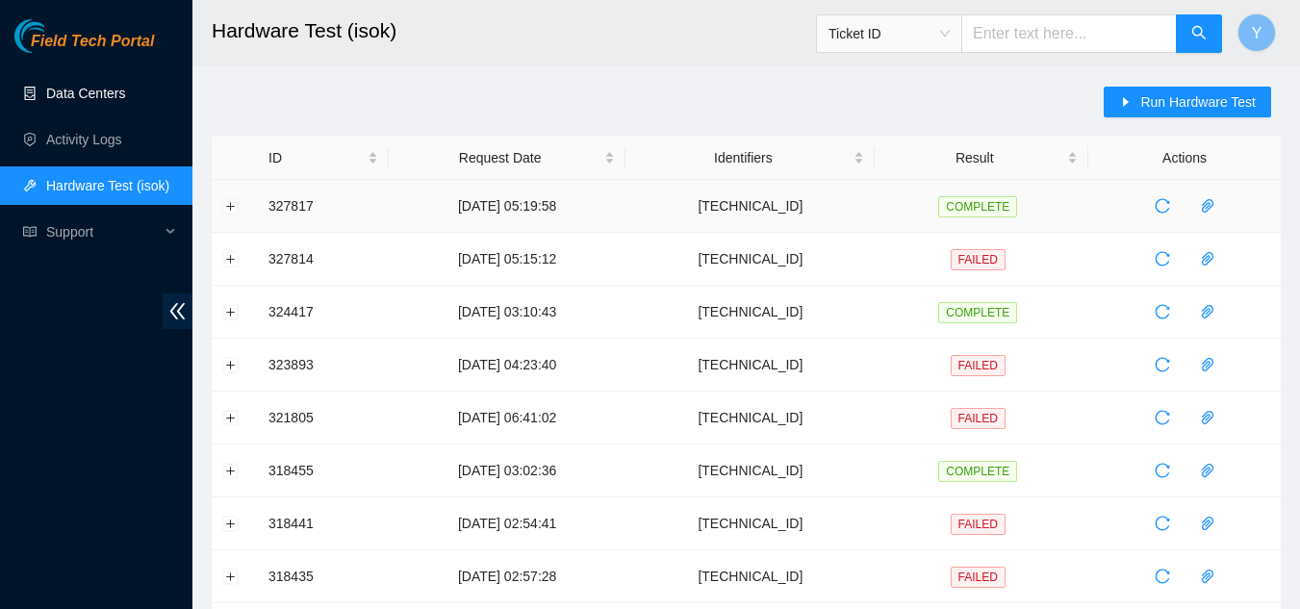
click at [101, 94] on link "Data Centers" at bounding box center [85, 93] width 79 height 15
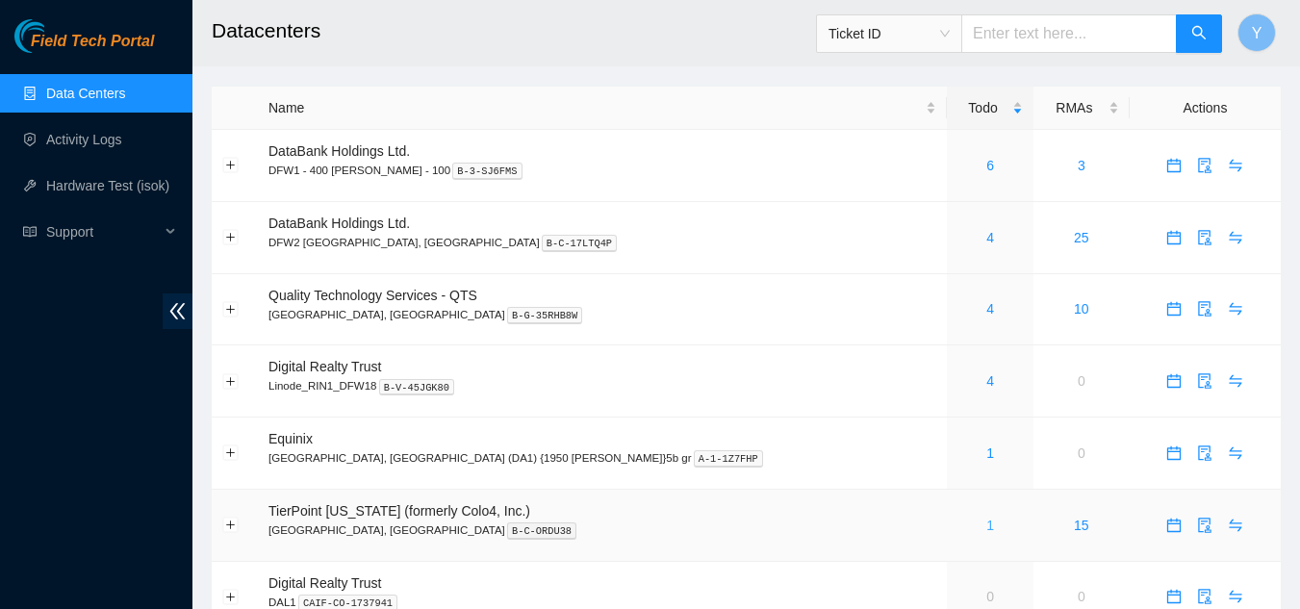
click at [987, 521] on link "1" at bounding box center [991, 525] width 8 height 15
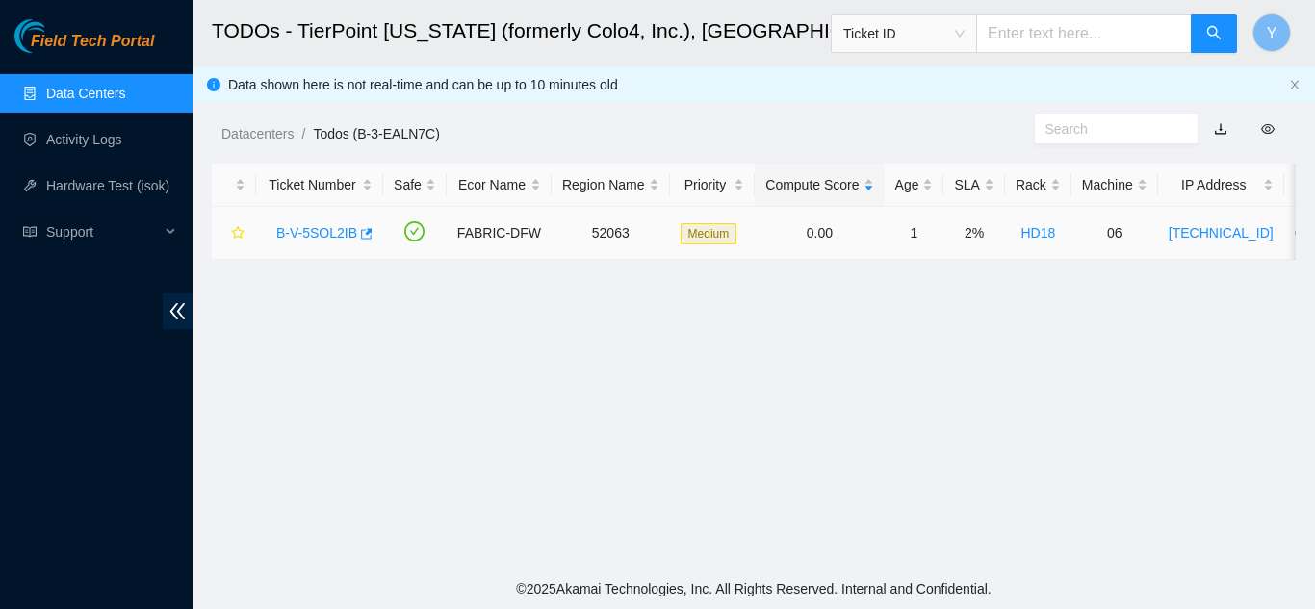
click at [322, 232] on link "B-V-5SOL2IB" at bounding box center [316, 232] width 81 height 15
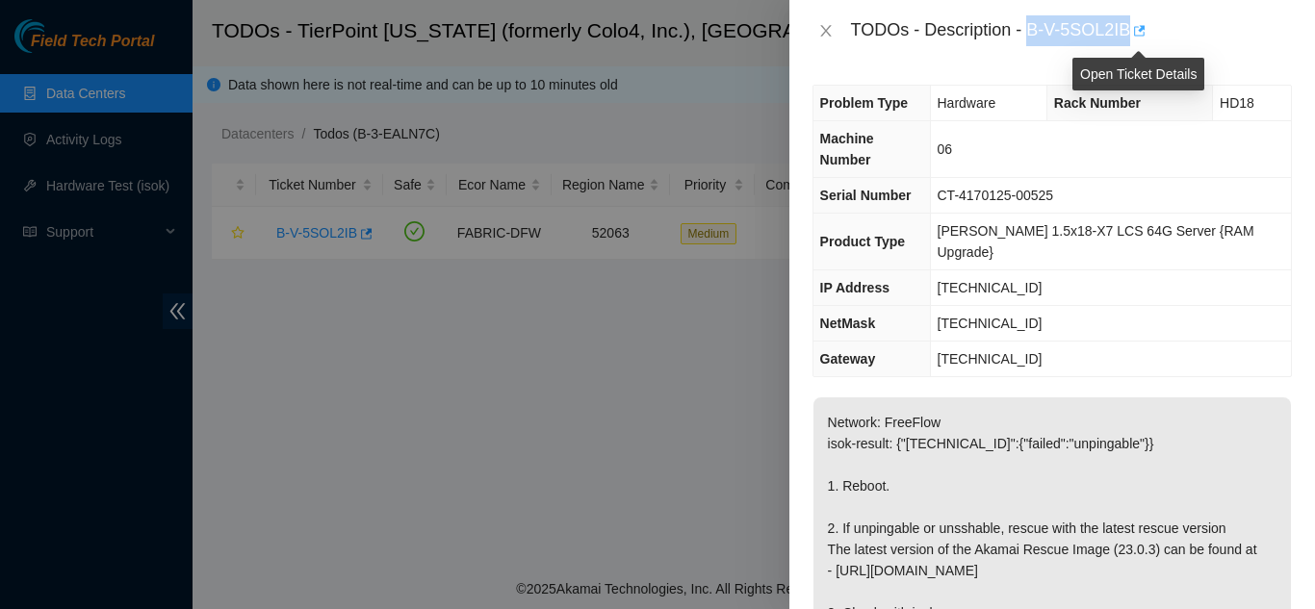
drag, startPoint x: 1029, startPoint y: 30, endPoint x: 1134, endPoint y: 29, distance: 104.9
click at [1134, 29] on div "TODOs - Description - B-V-5SOL2IB" at bounding box center [1071, 30] width 441 height 31
copy div "B-V-5SOL2IB"
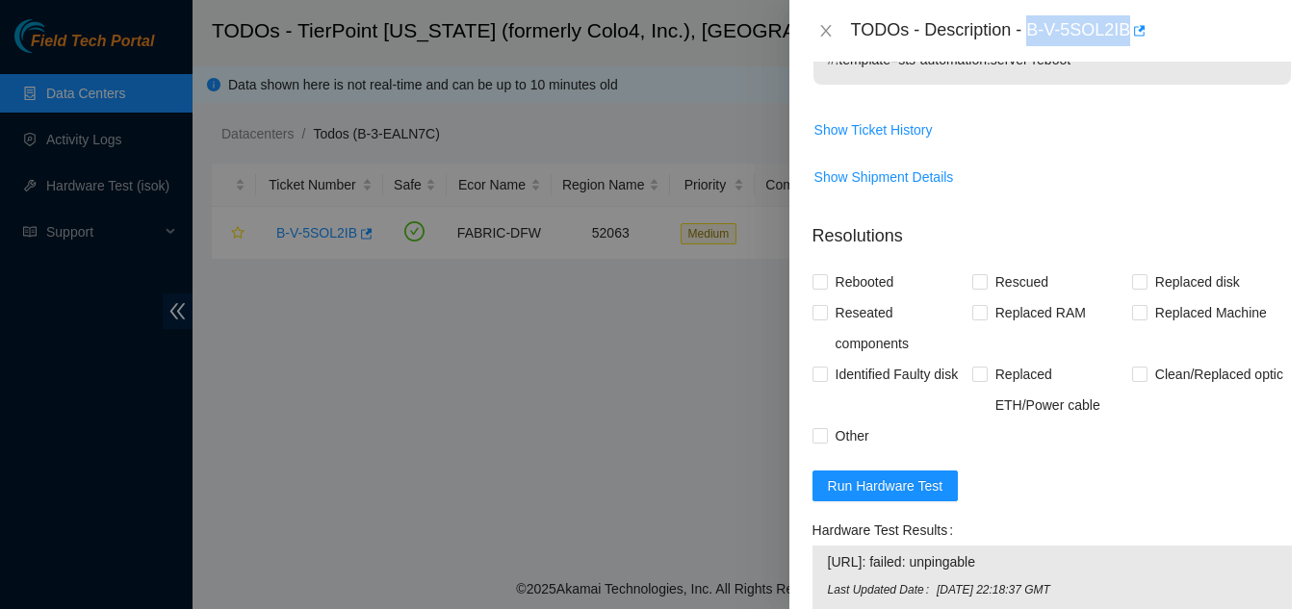
scroll to position [674, 0]
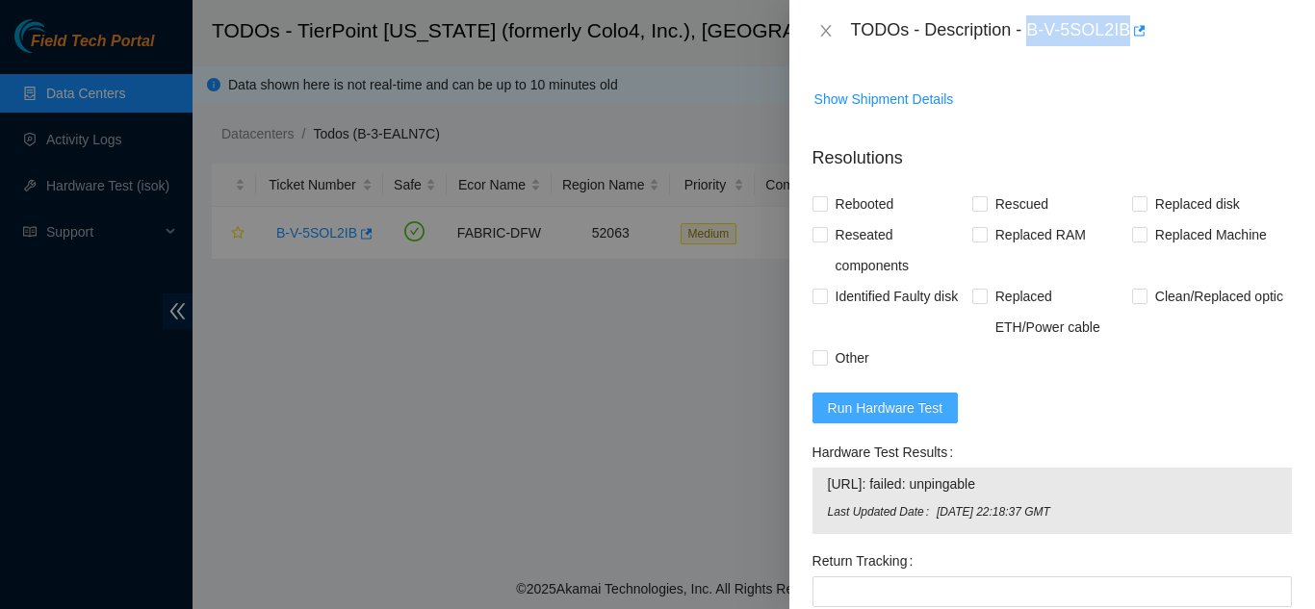
click at [880, 397] on span "Run Hardware Test" at bounding box center [885, 407] width 115 height 21
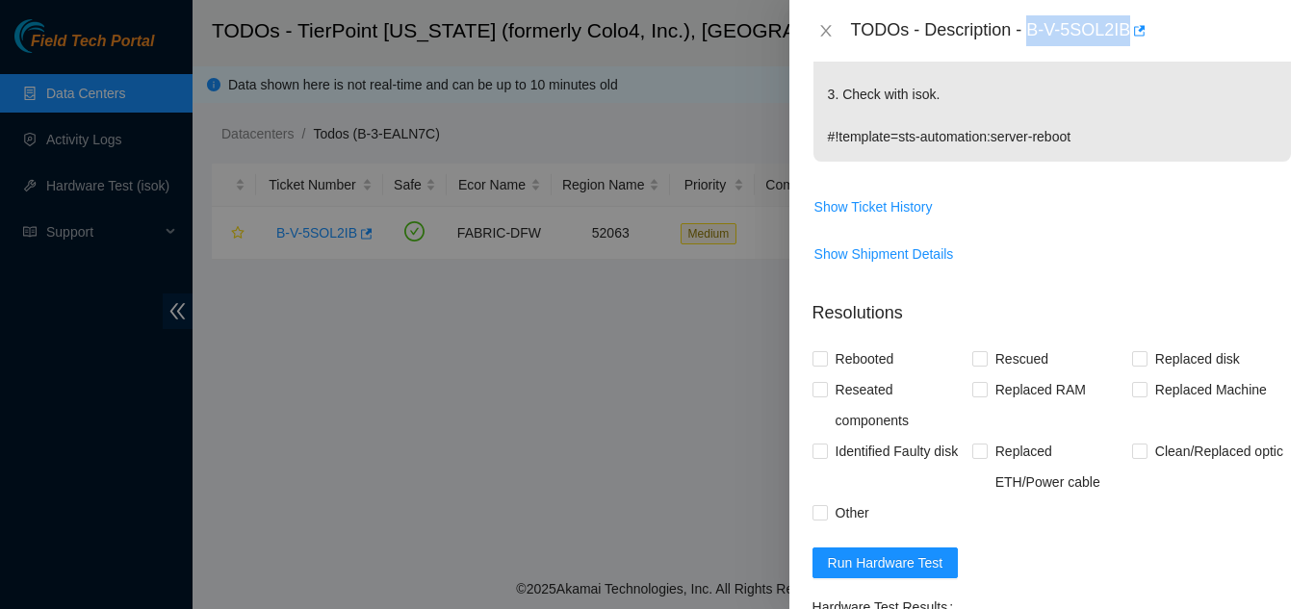
scroll to position [481, 0]
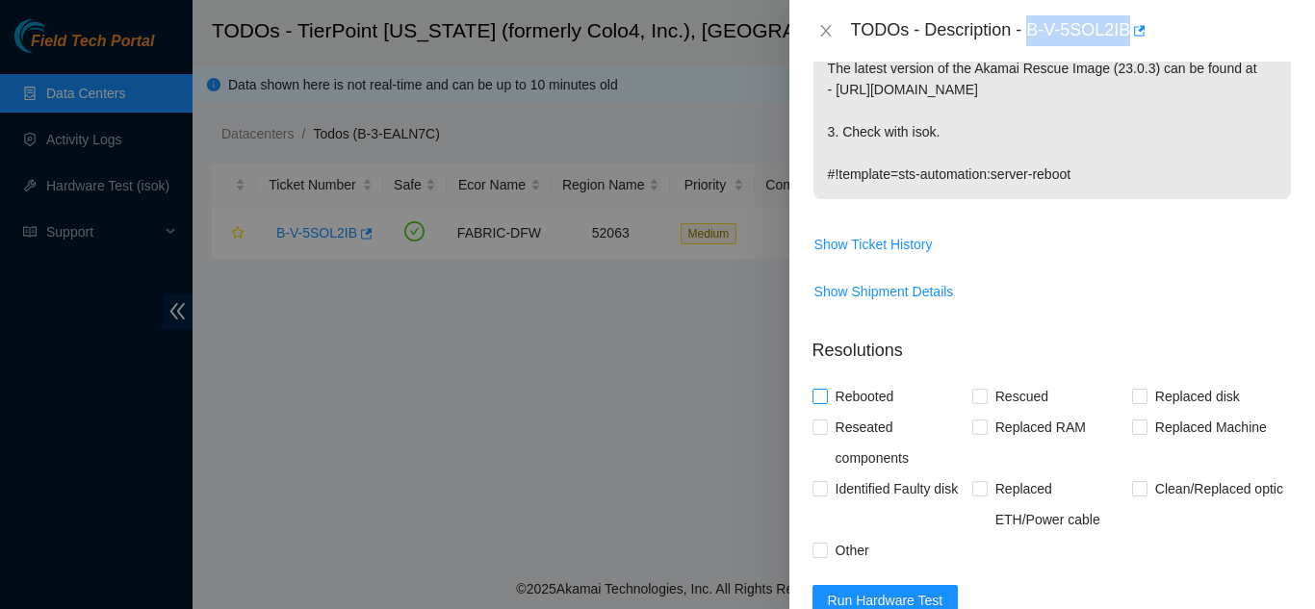
click at [817, 389] on input "Rebooted" at bounding box center [818, 395] width 13 height 13
checkbox input "true"
click at [972, 389] on input "Rescued" at bounding box center [978, 395] width 13 height 13
checkbox input "true"
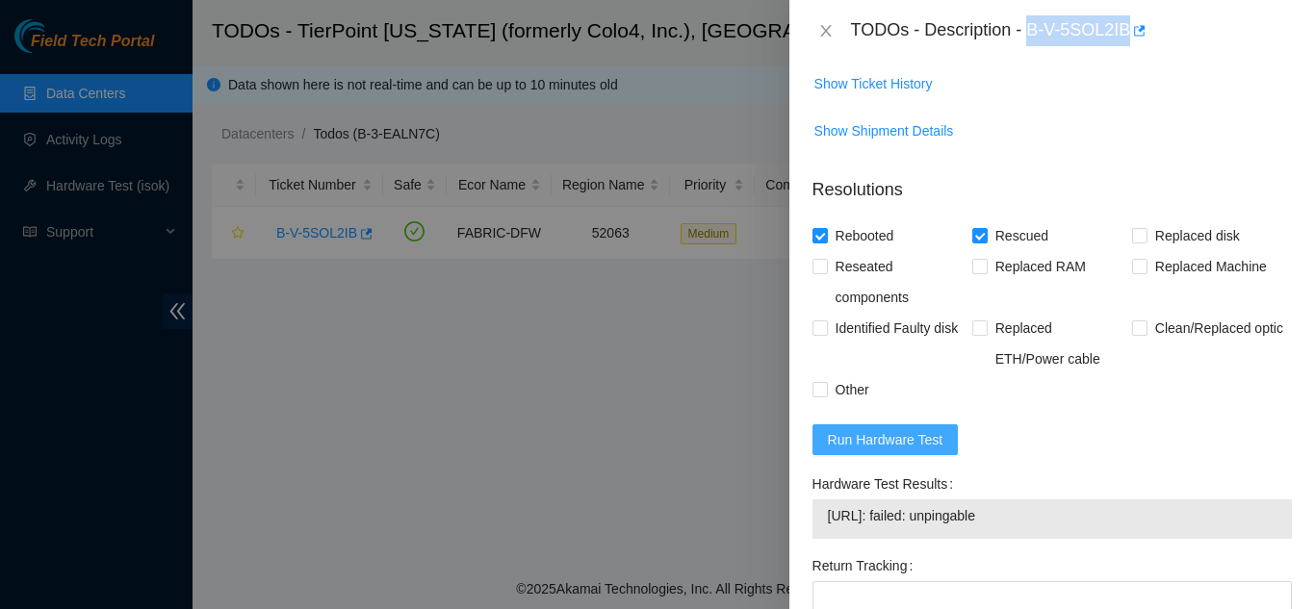
scroll to position [674, 0]
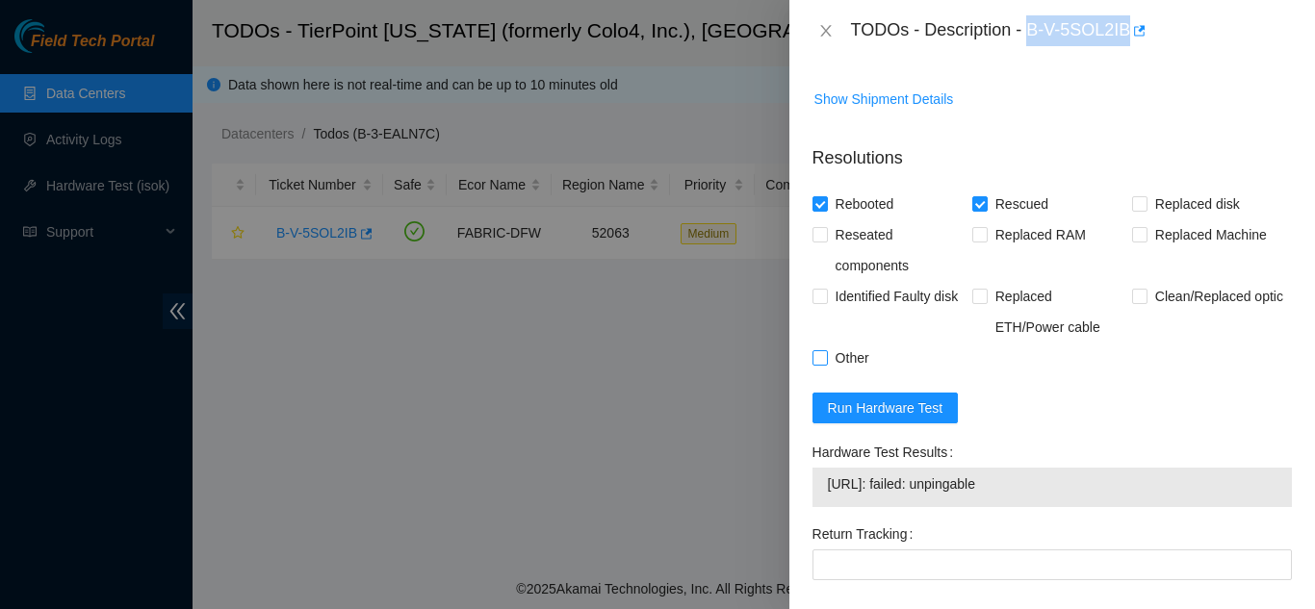
click at [818, 350] on input "Other" at bounding box center [818, 356] width 13 height 13
checkbox input "true"
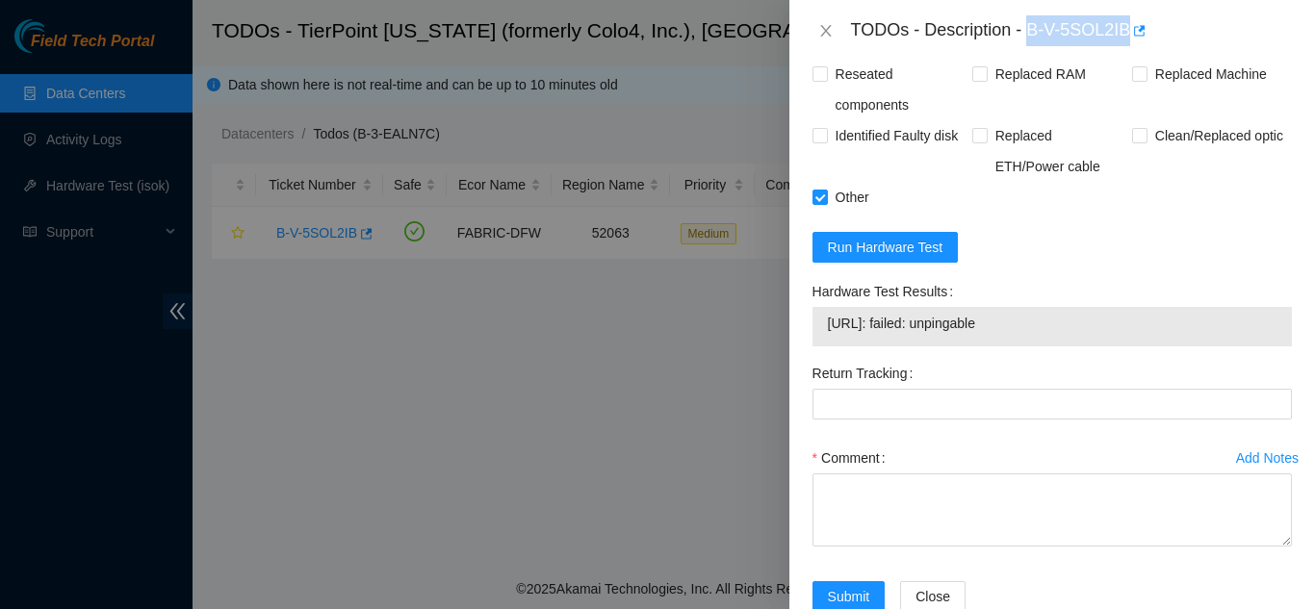
scroll to position [841, 0]
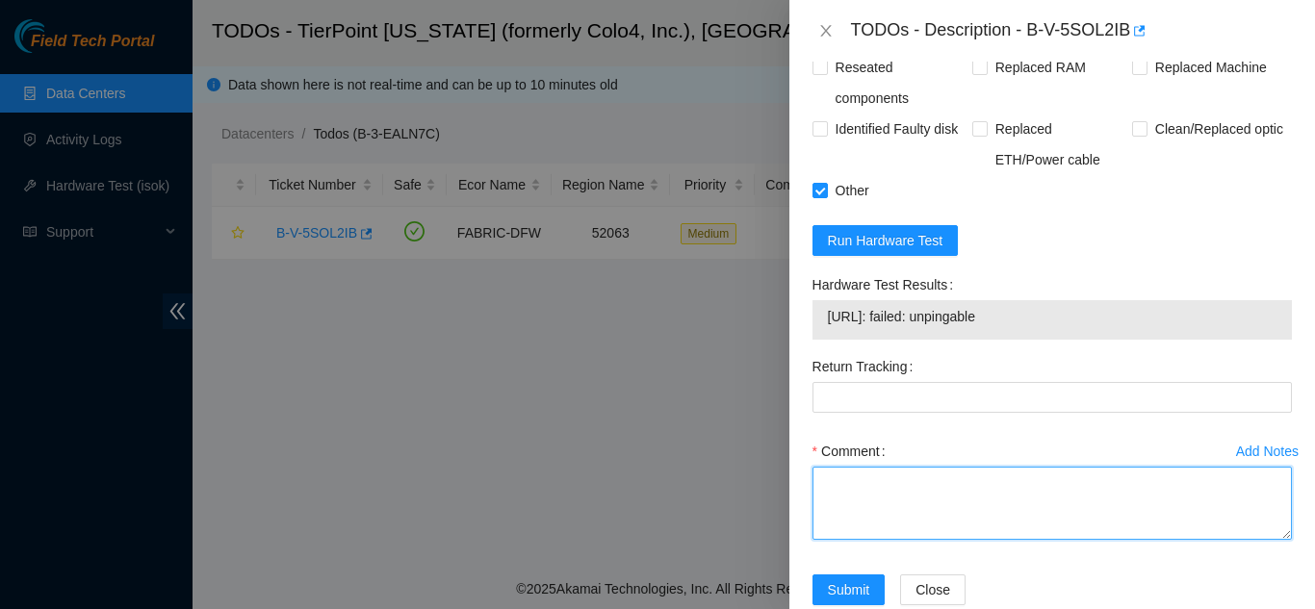
click at [881, 467] on textarea "Comment" at bounding box center [1051, 503] width 479 height 73
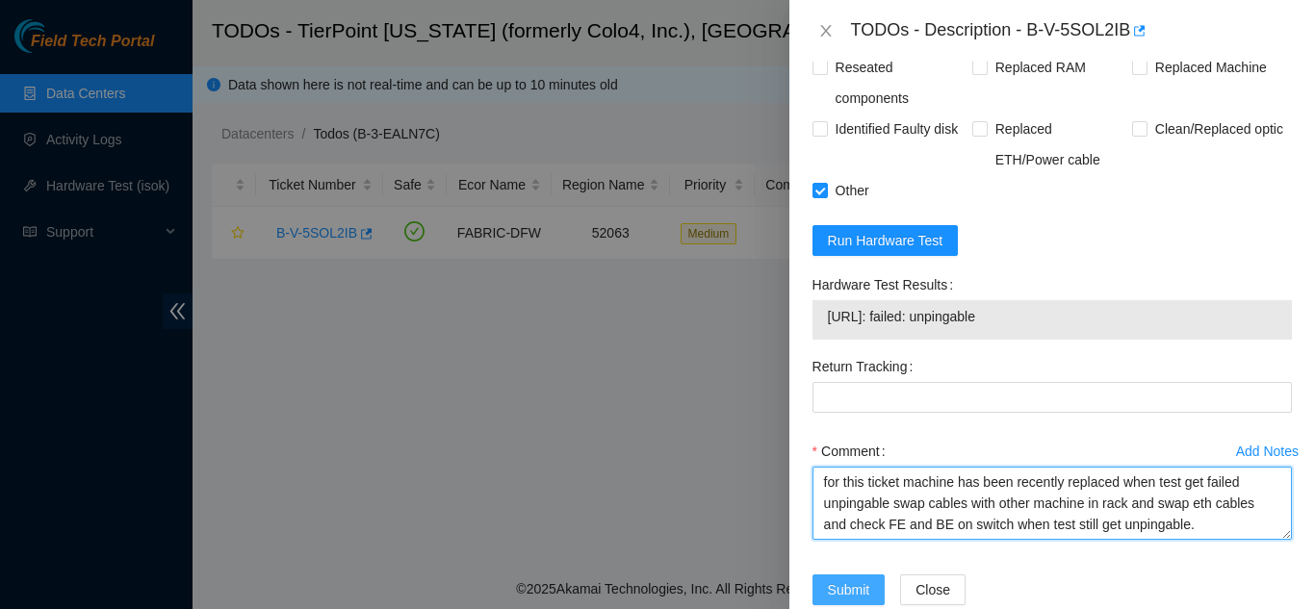
type textarea "for this ticket machine has been recently replaced when test get failed unpinga…"
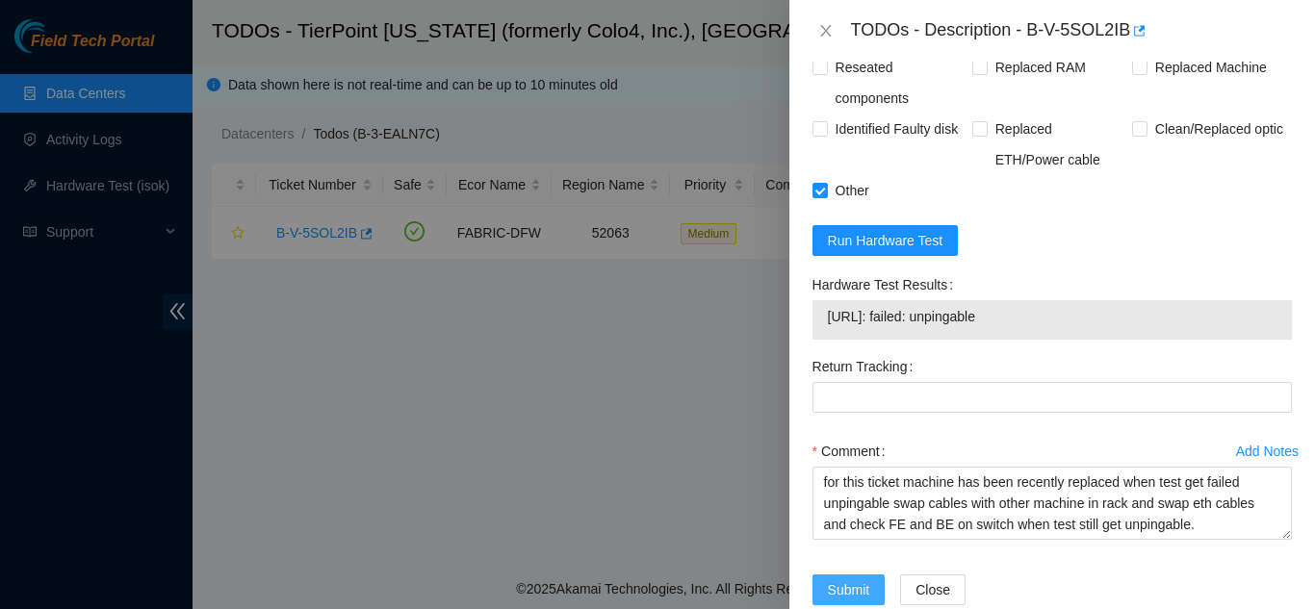
click at [842, 579] on span "Submit" at bounding box center [849, 589] width 42 height 21
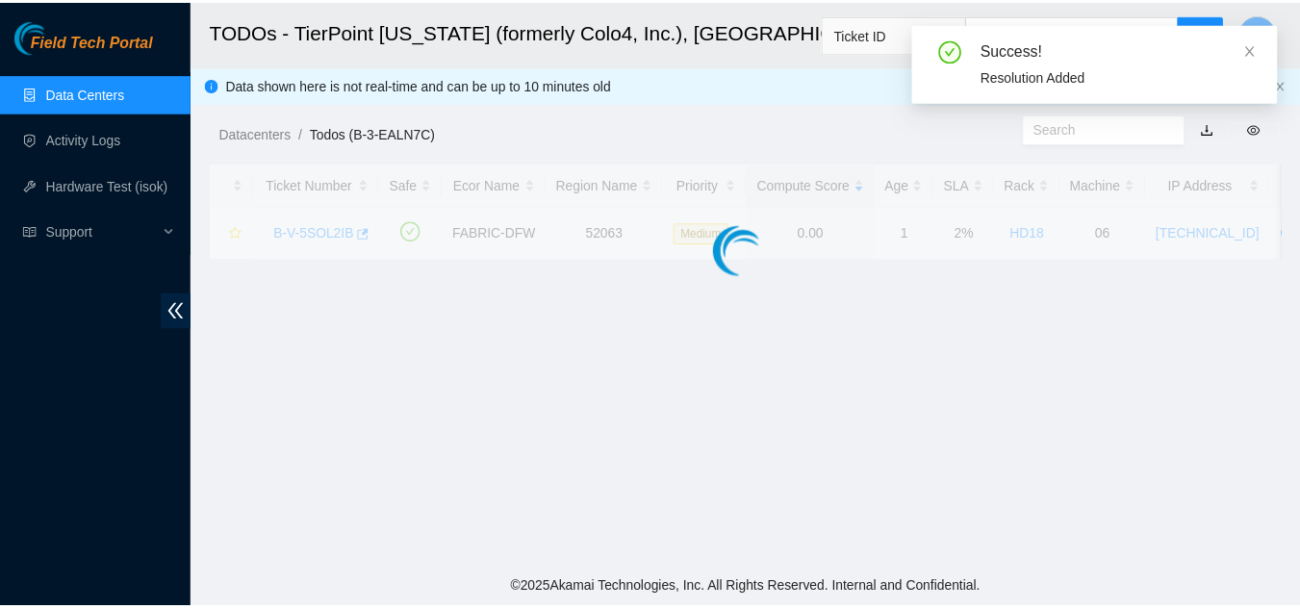
scroll to position [590, 0]
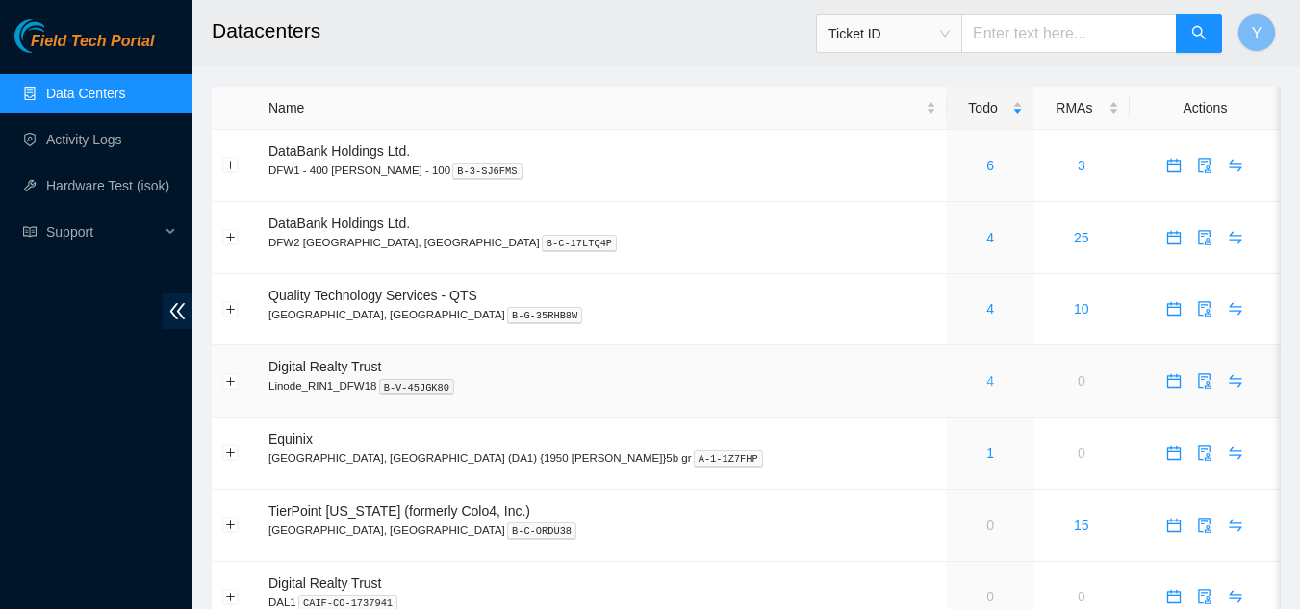
click at [987, 385] on link "4" at bounding box center [991, 380] width 8 height 15
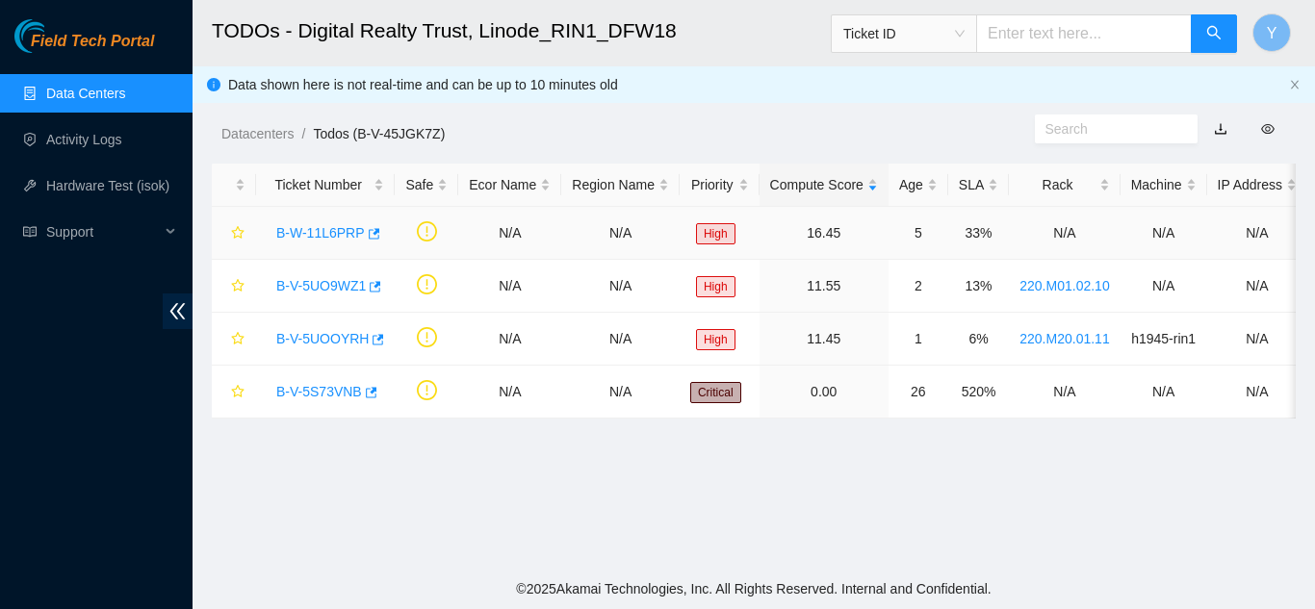
click at [320, 231] on link "B-W-11L6PRP" at bounding box center [320, 232] width 89 height 15
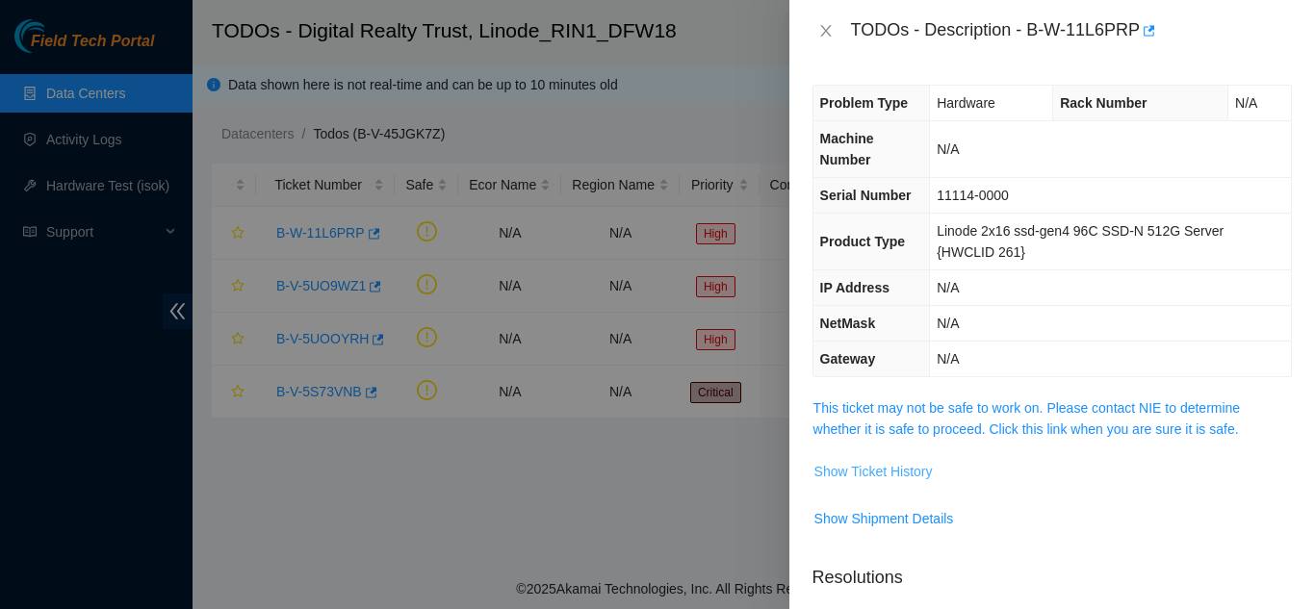
click at [873, 472] on span "Show Ticket History" at bounding box center [873, 471] width 118 height 21
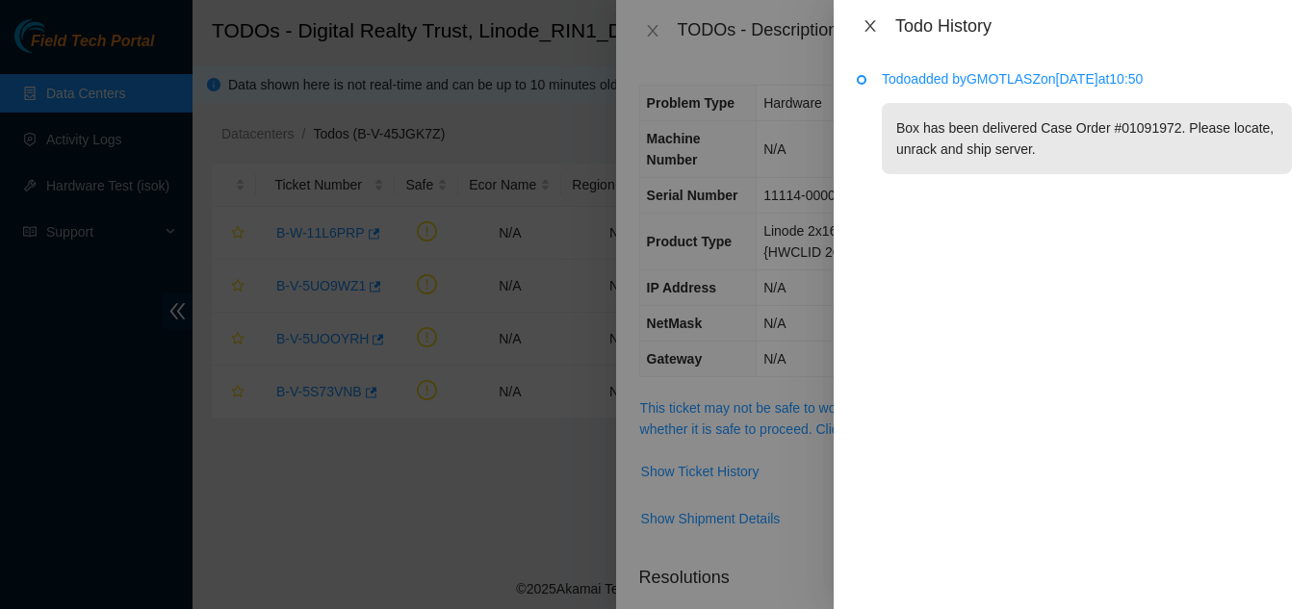
click at [869, 23] on icon "close" at bounding box center [869, 25] width 15 height 15
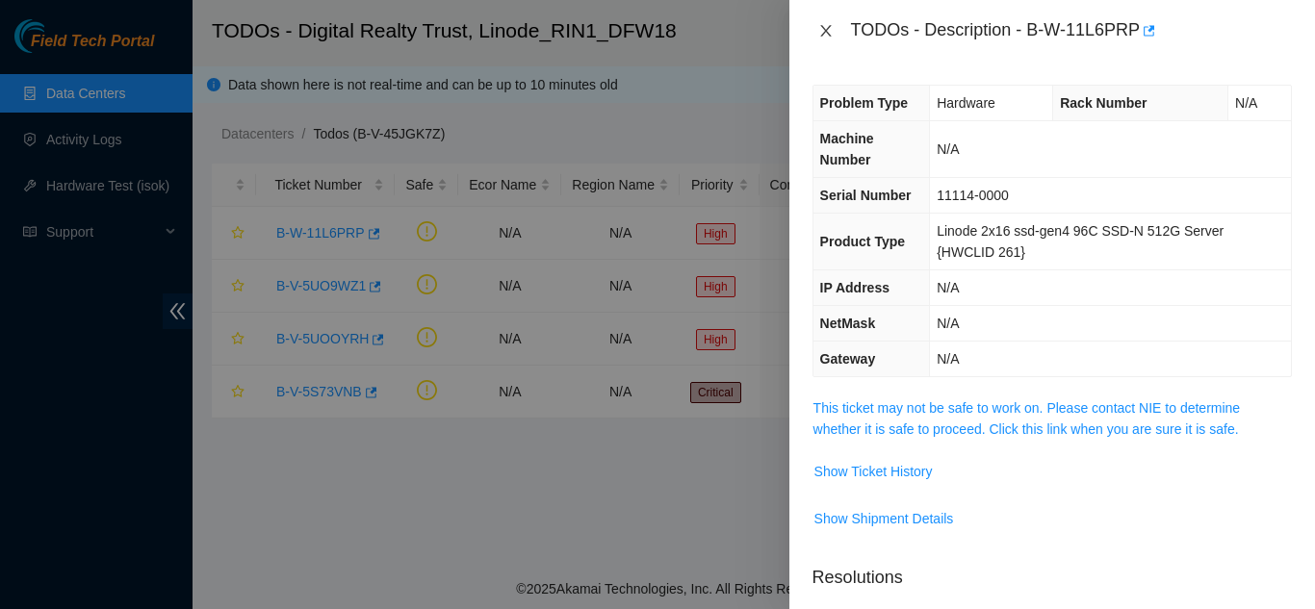
click at [831, 32] on icon "close" at bounding box center [825, 30] width 15 height 15
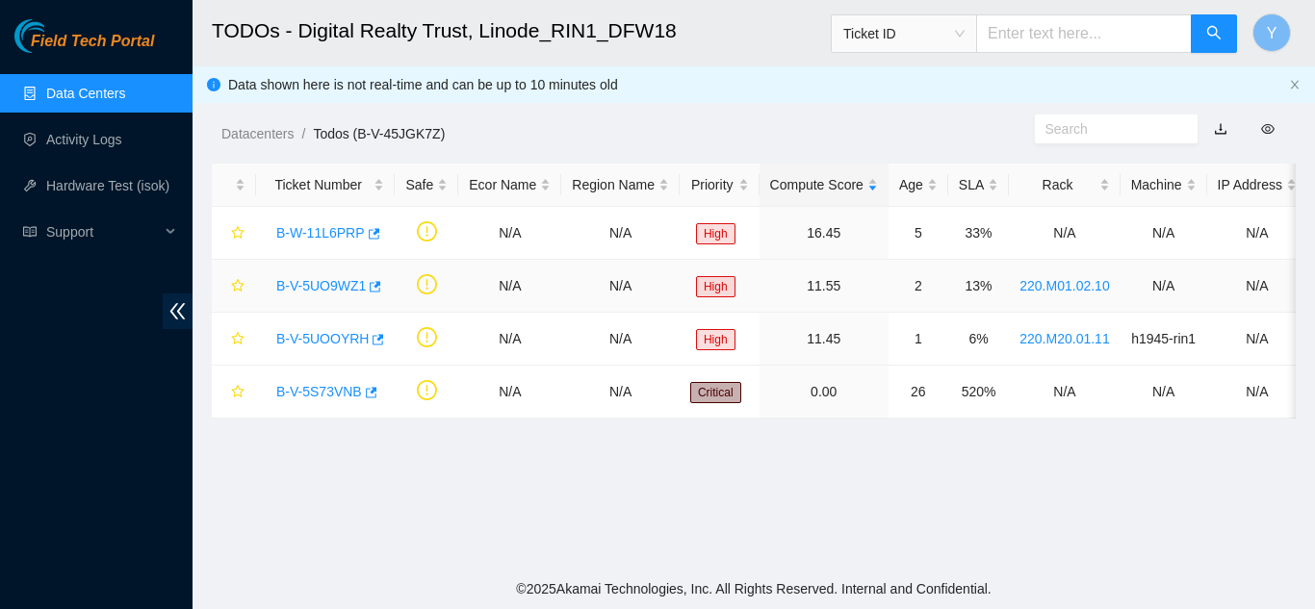
click at [335, 286] on link "B-V-5UO9WZ1" at bounding box center [321, 285] width 90 height 15
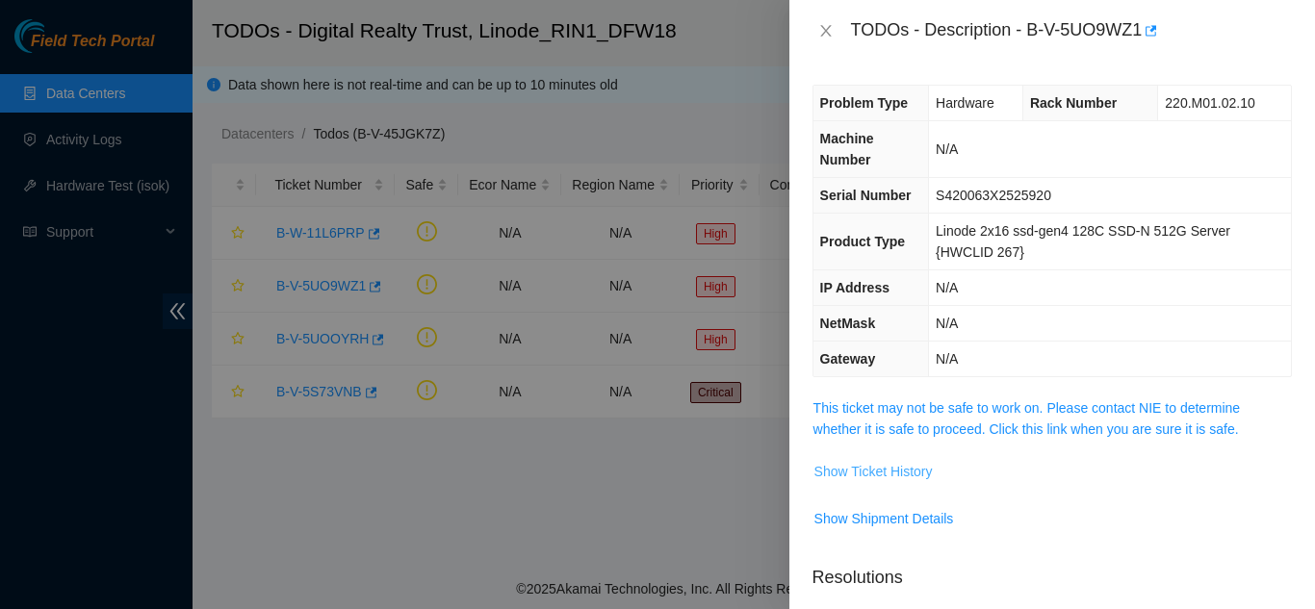
click at [872, 471] on span "Show Ticket History" at bounding box center [873, 471] width 118 height 21
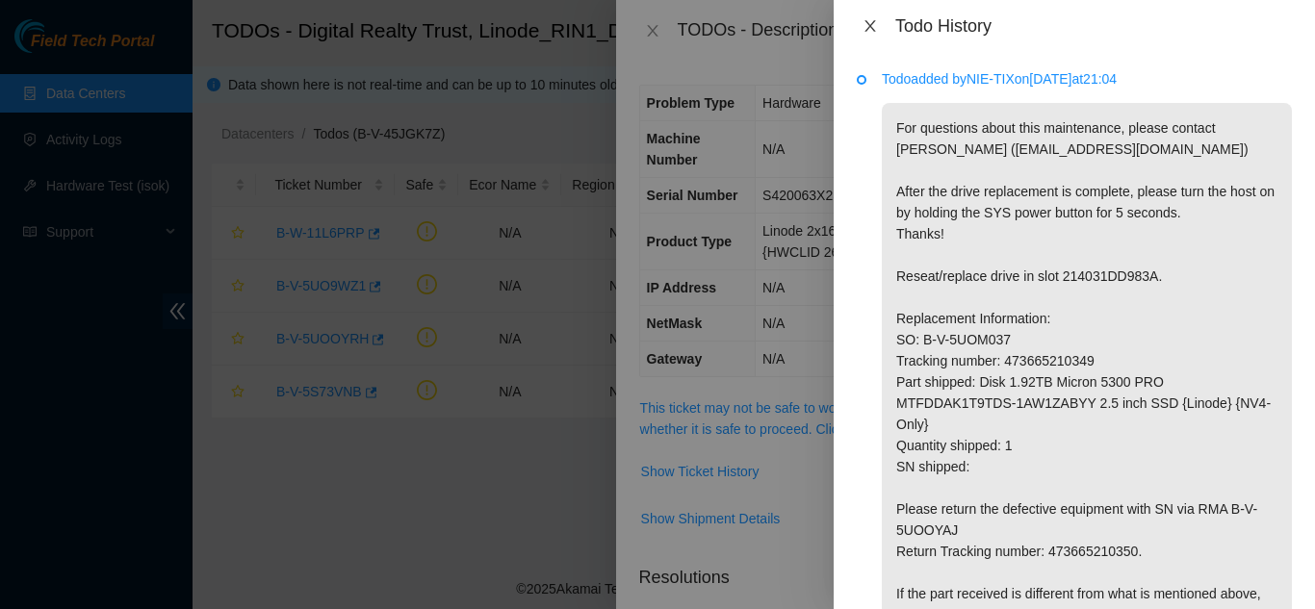
click at [869, 24] on icon "close" at bounding box center [869, 26] width 11 height 12
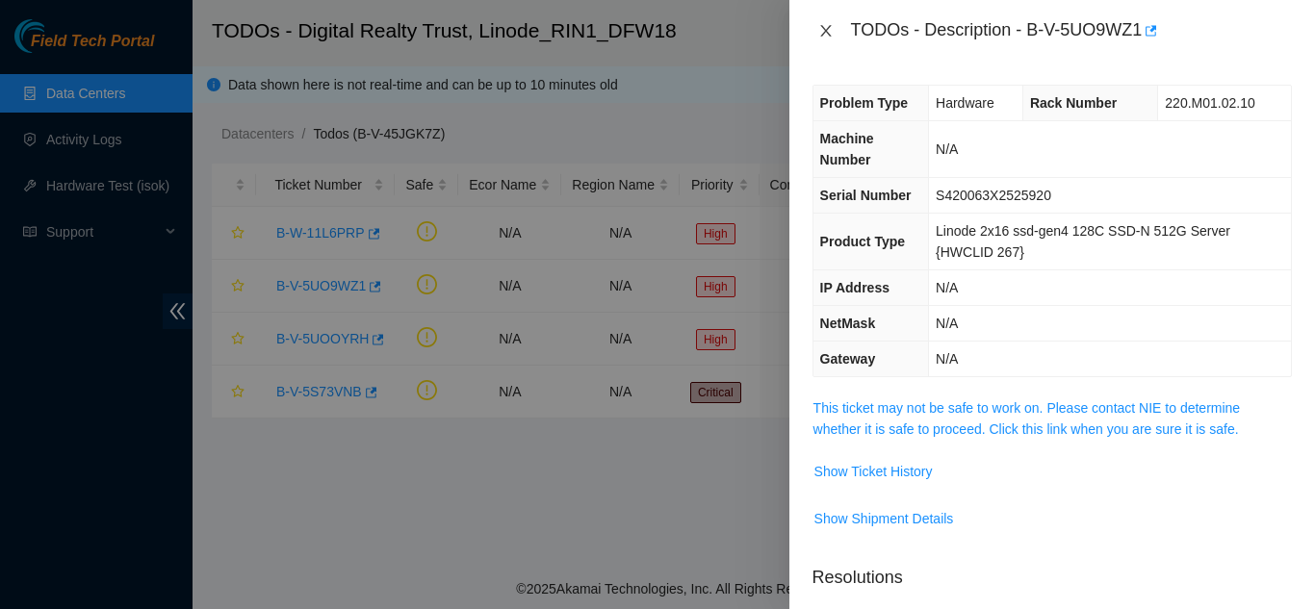
click at [823, 30] on icon "close" at bounding box center [825, 30] width 15 height 15
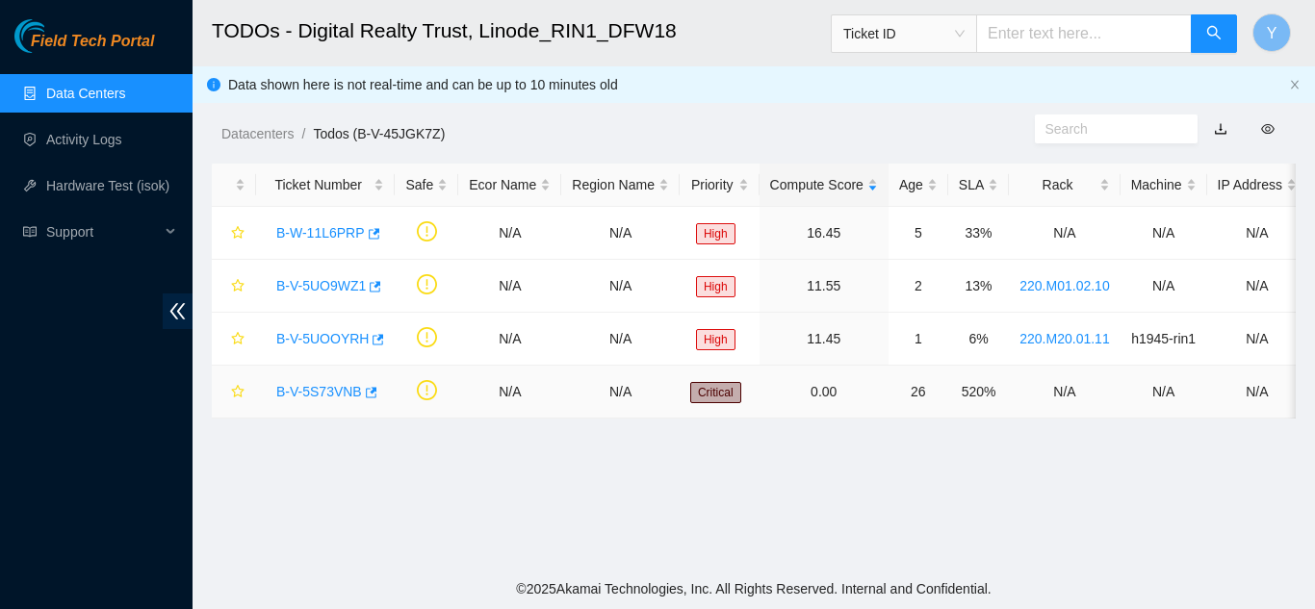
click at [326, 386] on link "B-V-5S73VNB" at bounding box center [319, 391] width 86 height 15
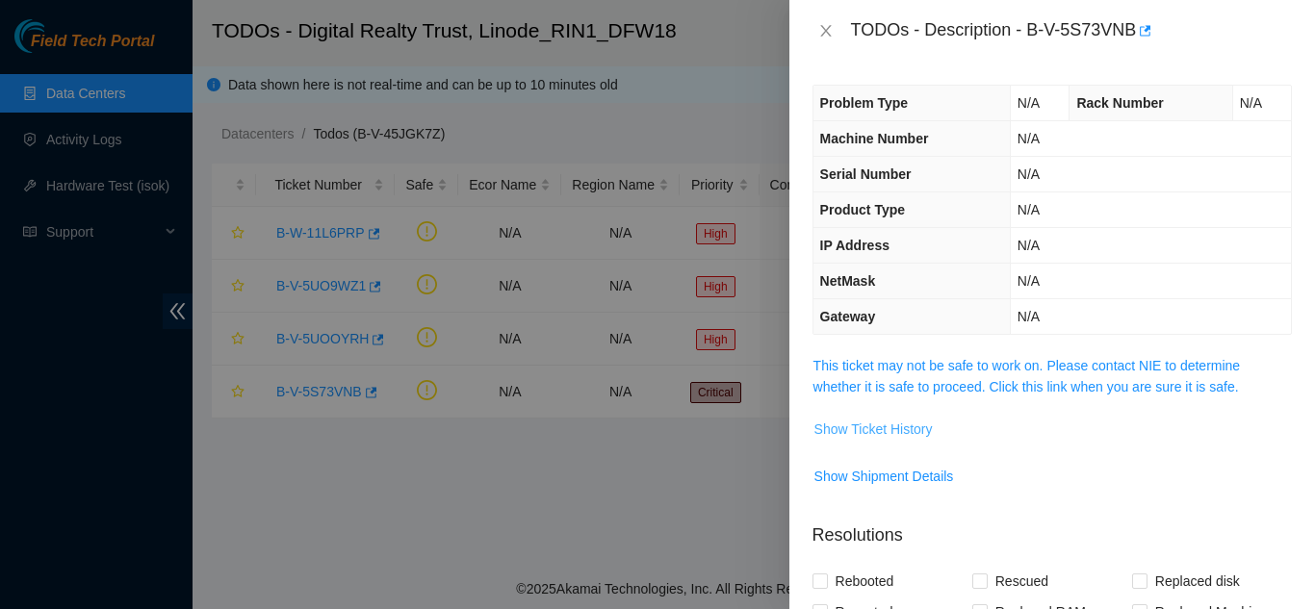
click at [848, 429] on span "Show Ticket History" at bounding box center [873, 429] width 118 height 21
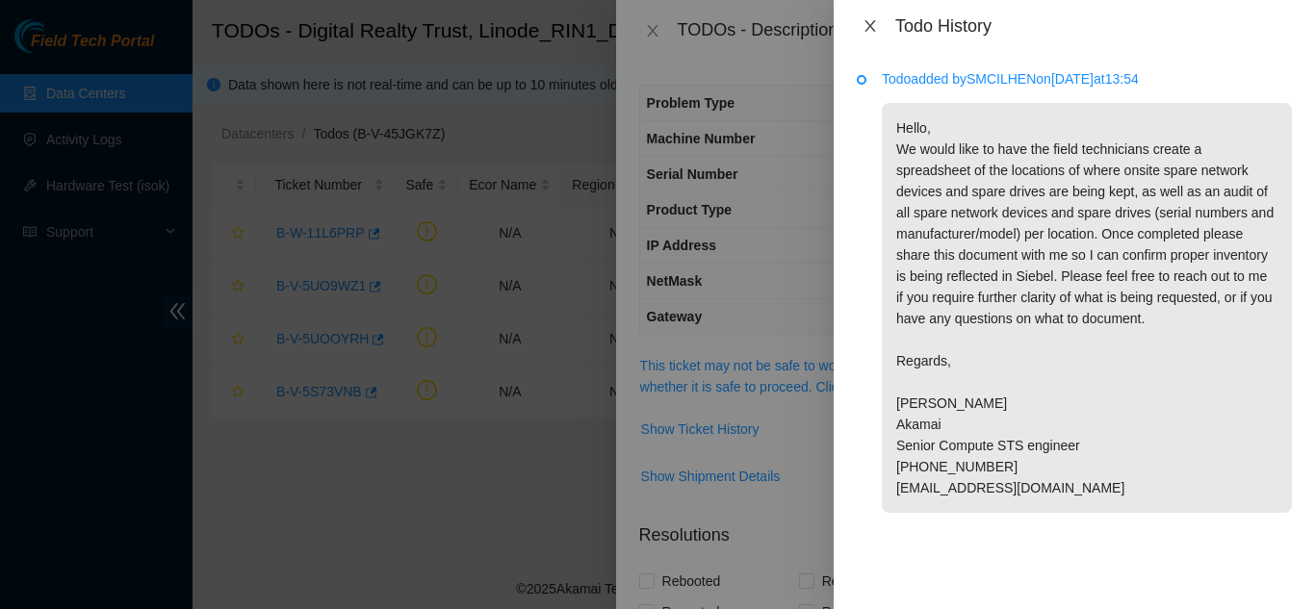
drag, startPoint x: 867, startPoint y: 26, endPoint x: 866, endPoint y: 38, distance: 11.6
click at [867, 28] on icon "close" at bounding box center [869, 25] width 15 height 15
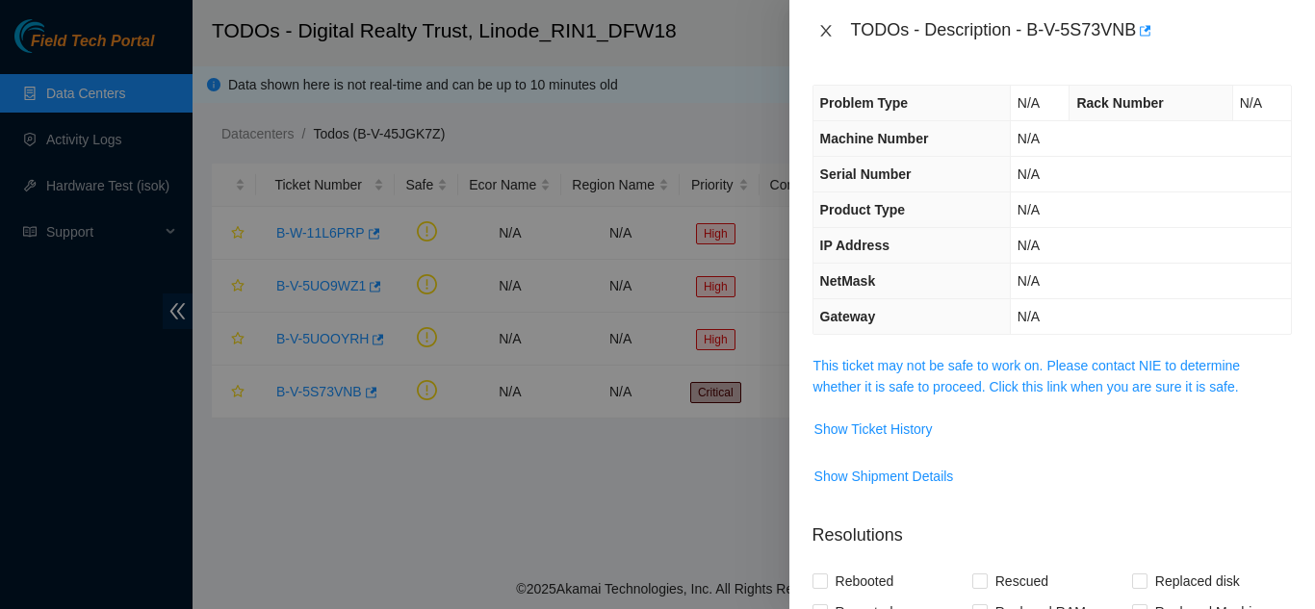
click at [824, 31] on icon "close" at bounding box center [825, 30] width 15 height 15
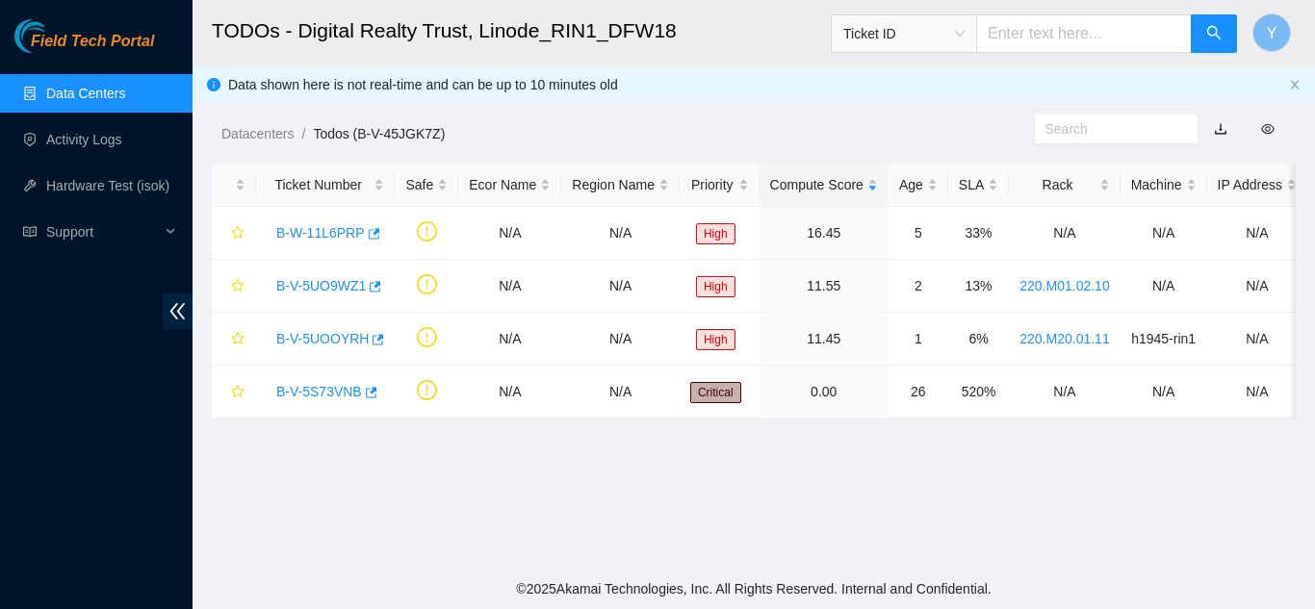
click at [107, 91] on link "Data Centers" at bounding box center [85, 93] width 79 height 15
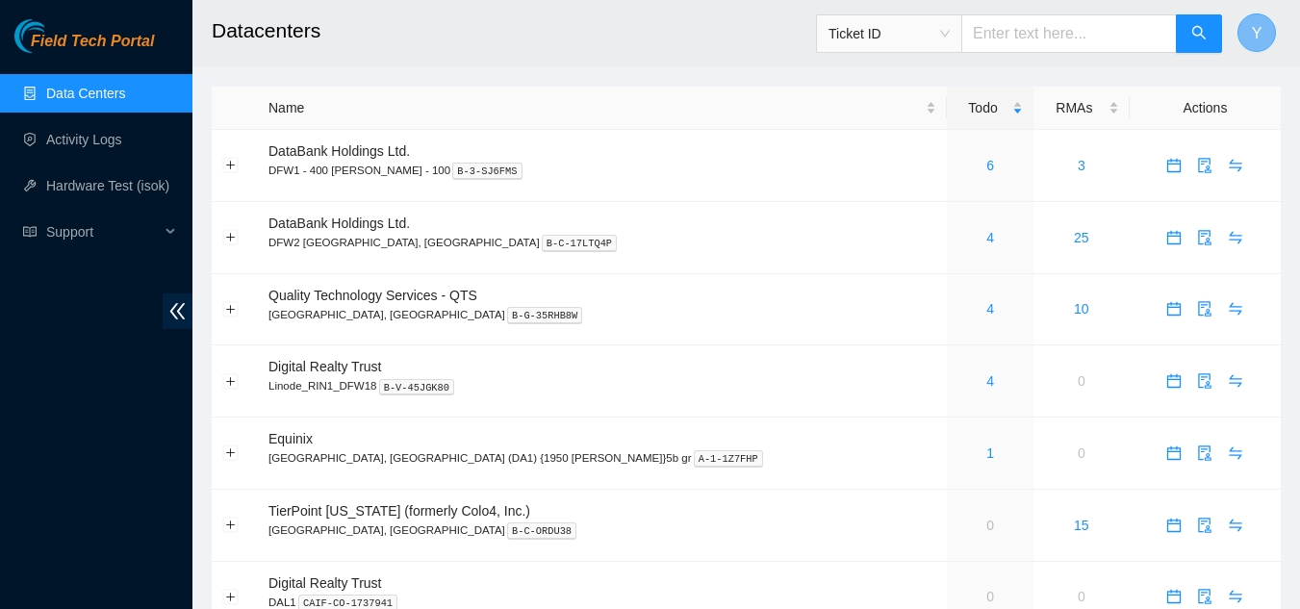
click at [1253, 36] on span "Y" at bounding box center [1257, 33] width 11 height 24
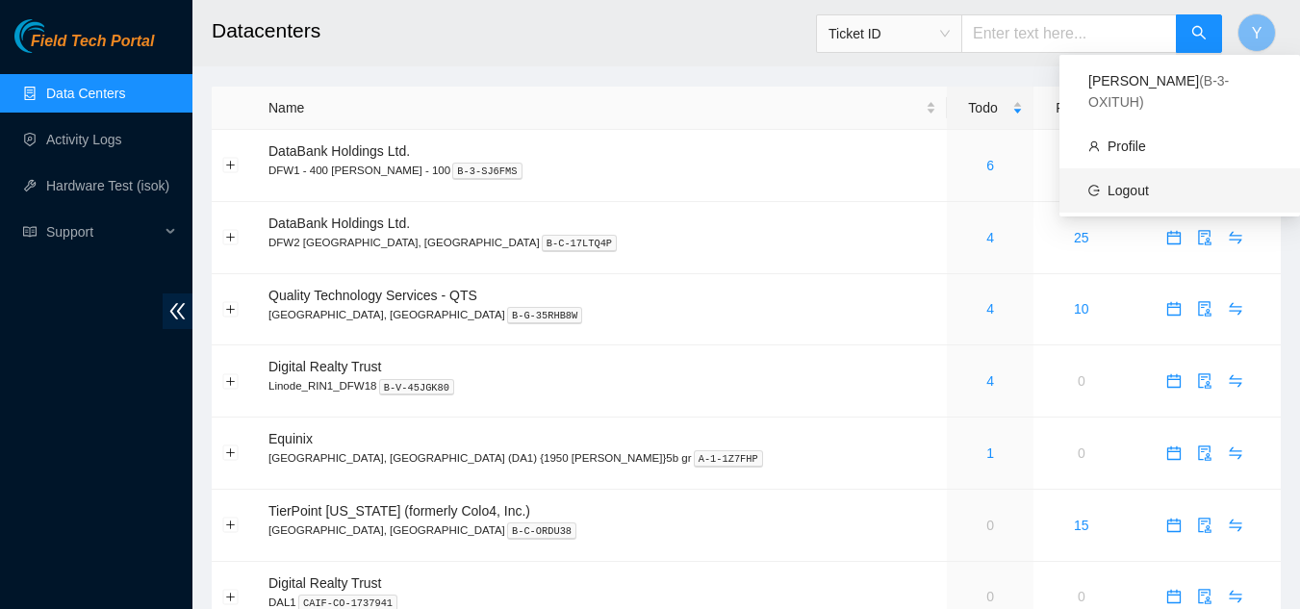
click at [1132, 183] on link "Logout" at bounding box center [1128, 190] width 41 height 15
